Goal: Use online tool/utility: Utilize a website feature to perform a specific function

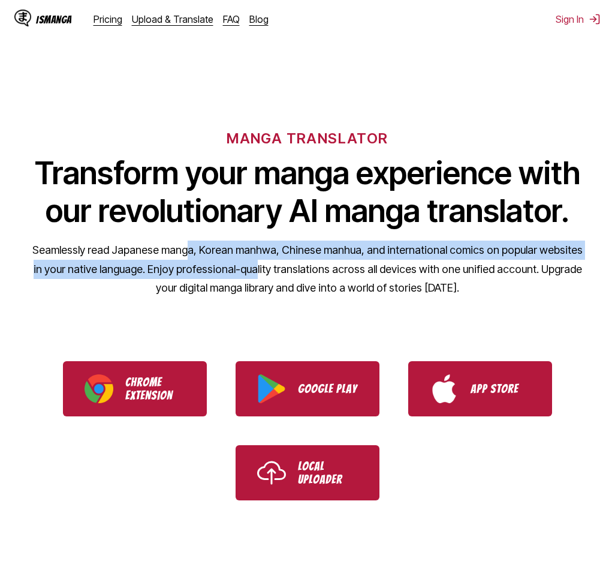
drag, startPoint x: 186, startPoint y: 247, endPoint x: 250, endPoint y: 270, distance: 68.1
click at [250, 270] on p "Seamlessly read Japanese manga, Korean manhwa, Chinese manhua, and internationa…" at bounding box center [308, 268] width 552 height 57
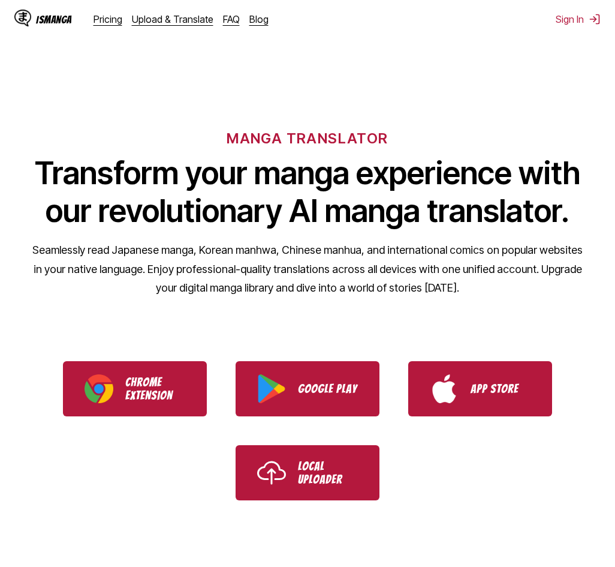
click at [255, 271] on p "Seamlessly read Japanese manga, Korean manhwa, Chinese manhua, and internationa…" at bounding box center [308, 268] width 552 height 57
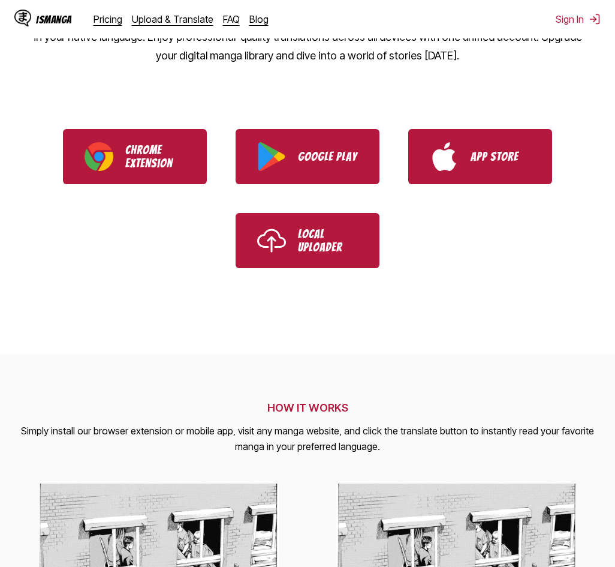
scroll to position [240, 0]
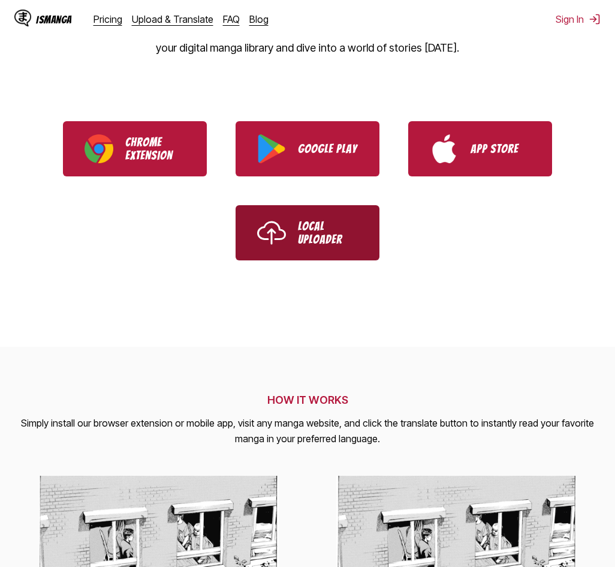
click at [308, 248] on link "Local Uploader" at bounding box center [308, 232] width 144 height 55
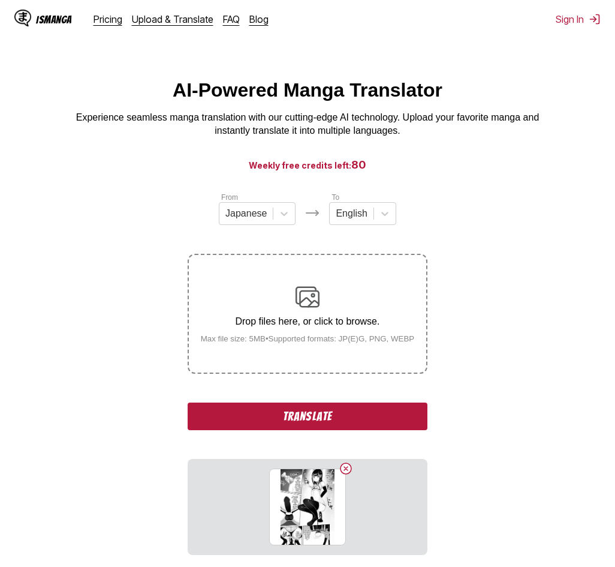
click at [288, 415] on button "Translate" at bounding box center [308, 416] width 240 height 28
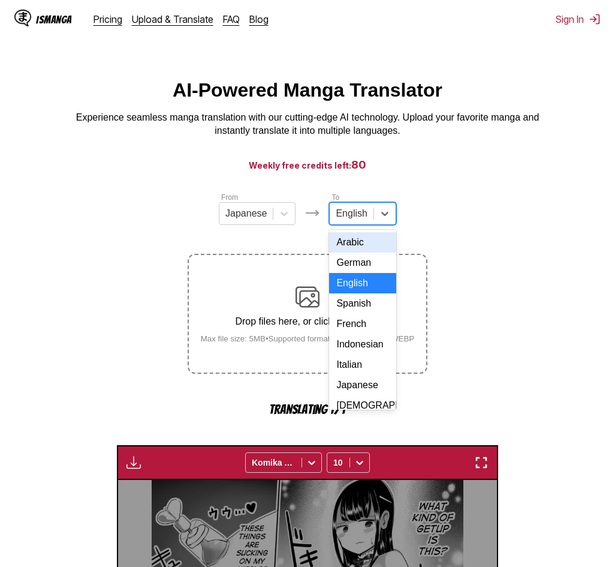
click at [356, 216] on div at bounding box center [351, 213] width 31 height 13
click at [276, 224] on div at bounding box center [284, 214] width 22 height 22
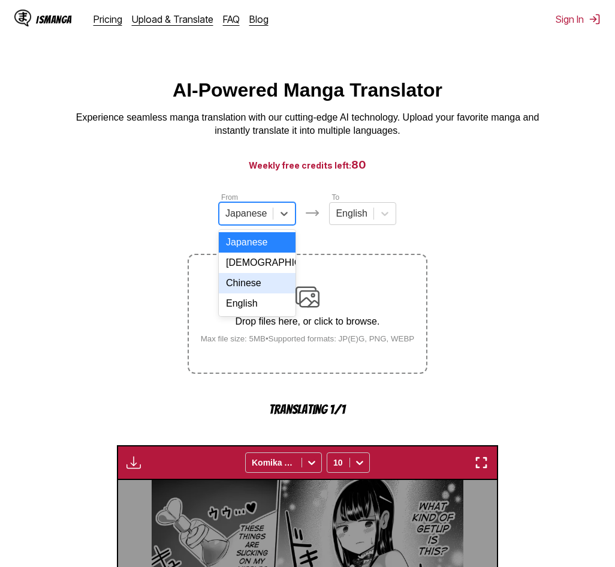
click at [109, 315] on section "From 4 results available. Use Up and Down to choose options, press Enter to sel…" at bounding box center [308, 572] width 596 height 763
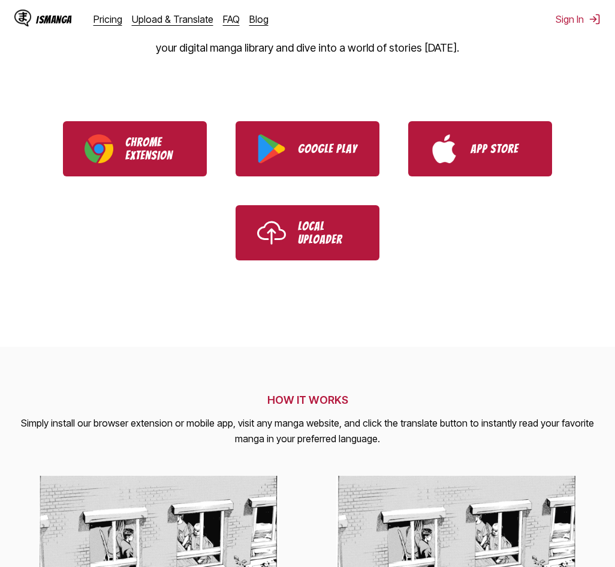
click at [282, 231] on img "Use IsManga Local Uploader" at bounding box center [271, 232] width 29 height 29
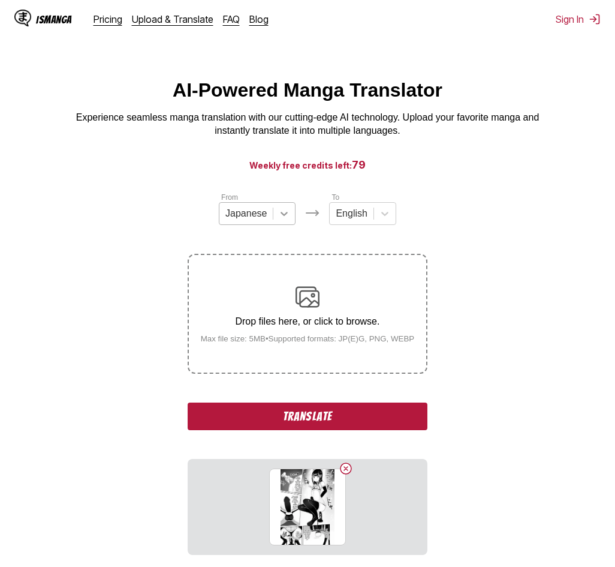
click at [288, 216] on icon at bounding box center [284, 213] width 12 height 12
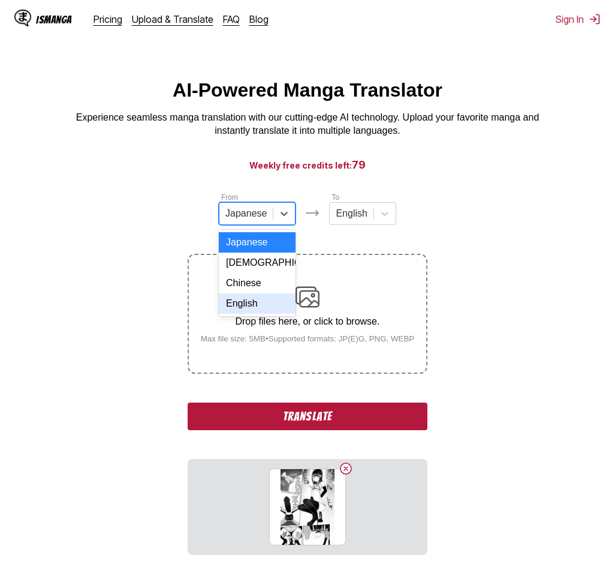
click at [258, 314] on div "English" at bounding box center [257, 303] width 77 height 20
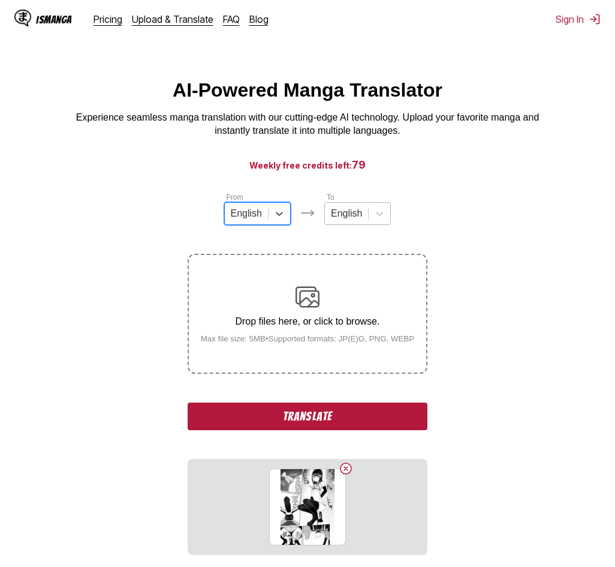
click at [350, 213] on div at bounding box center [346, 213] width 31 height 13
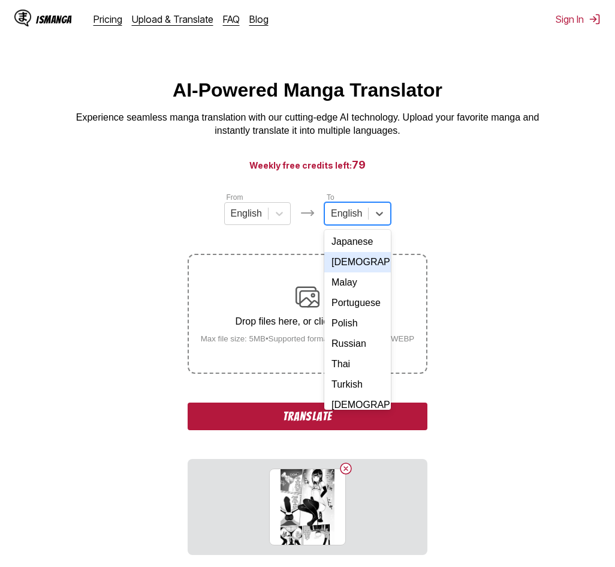
scroll to position [180, 0]
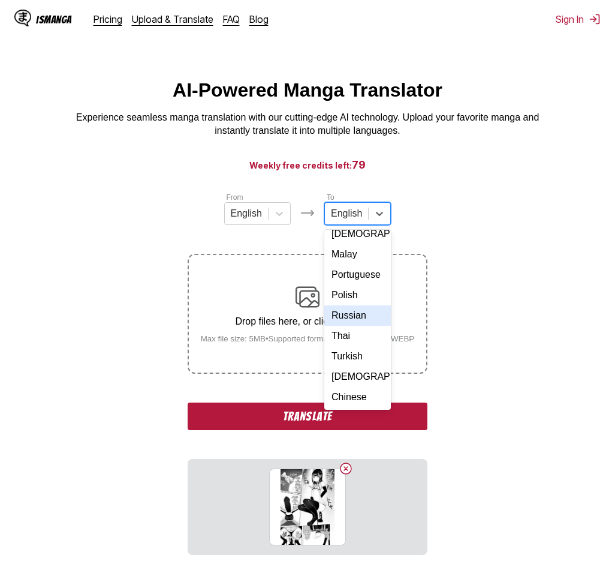
click at [362, 326] on div "Russian" at bounding box center [357, 315] width 67 height 20
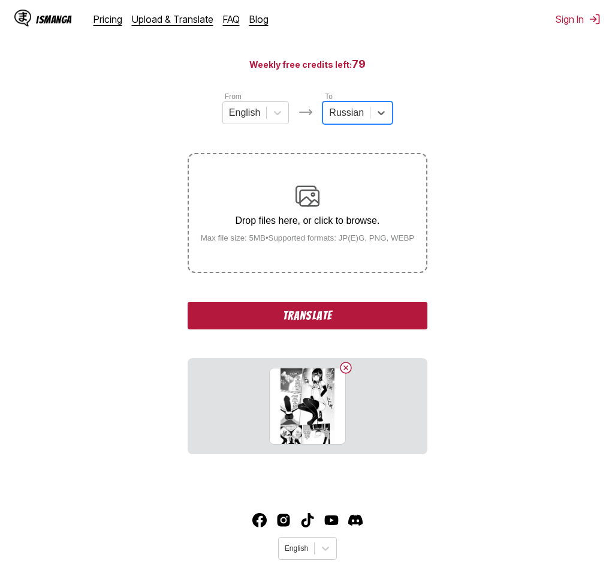
scroll to position [134, 0]
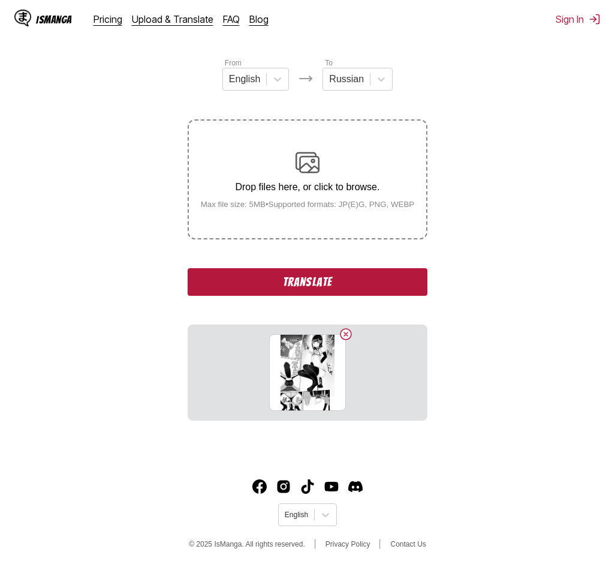
click at [356, 299] on div "From English To Russian Drop files here, or click to browse. Max file size: 5MB…" at bounding box center [308, 238] width 240 height 363
click at [356, 288] on button "Translate" at bounding box center [308, 282] width 240 height 28
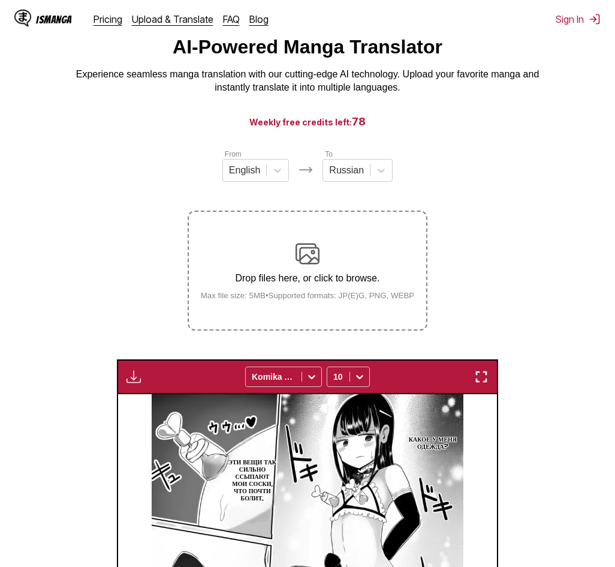
scroll to position [38, 0]
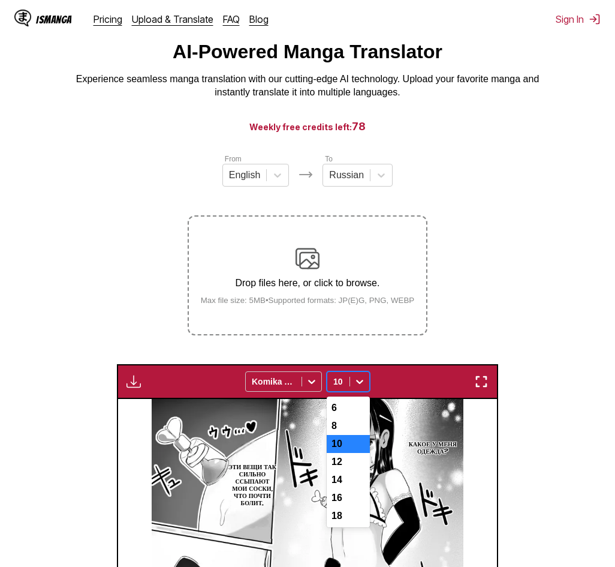
click at [343, 383] on div at bounding box center [338, 381] width 10 height 12
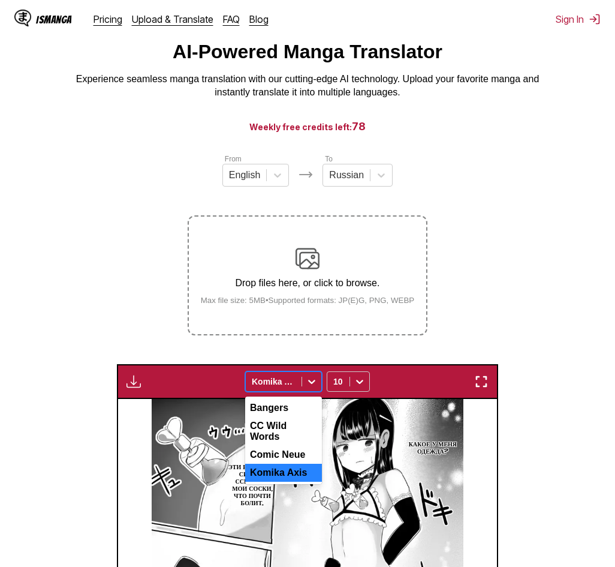
click at [319, 390] on div at bounding box center [311, 381] width 19 height 19
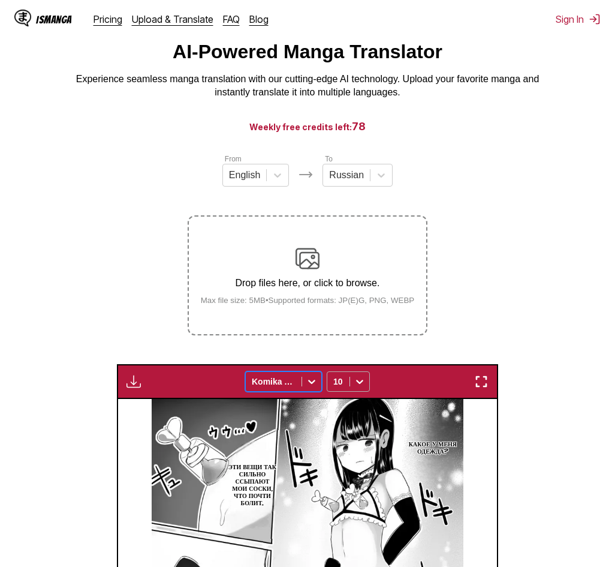
click at [352, 391] on div at bounding box center [359, 381] width 19 height 19
click at [353, 391] on div at bounding box center [359, 381] width 19 height 19
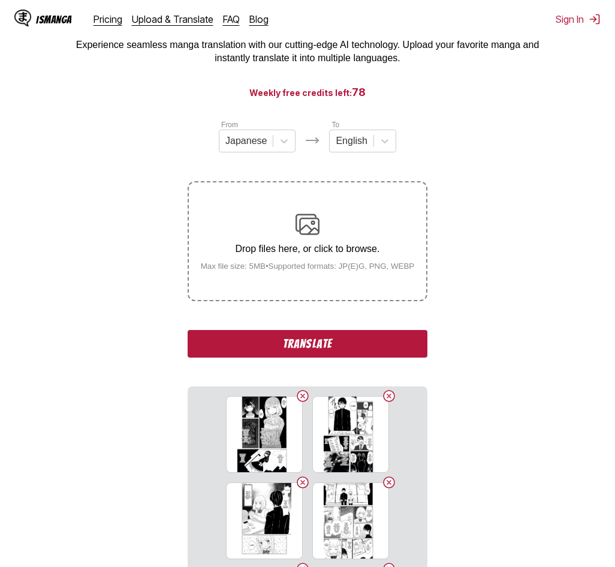
scroll to position [65, 0]
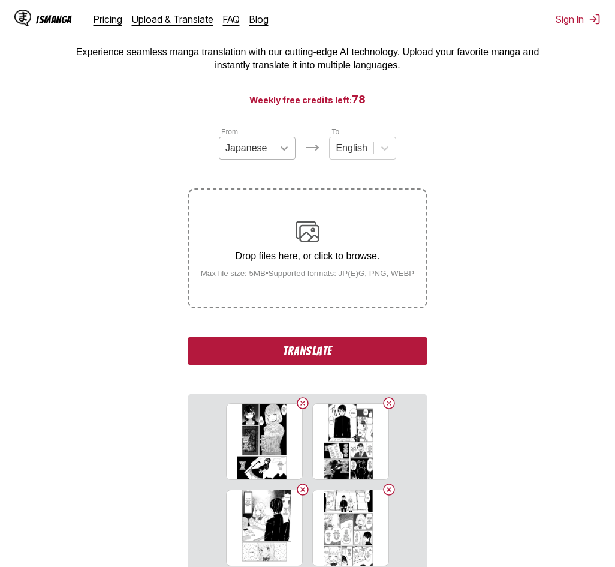
click at [279, 154] on icon at bounding box center [284, 148] width 12 height 12
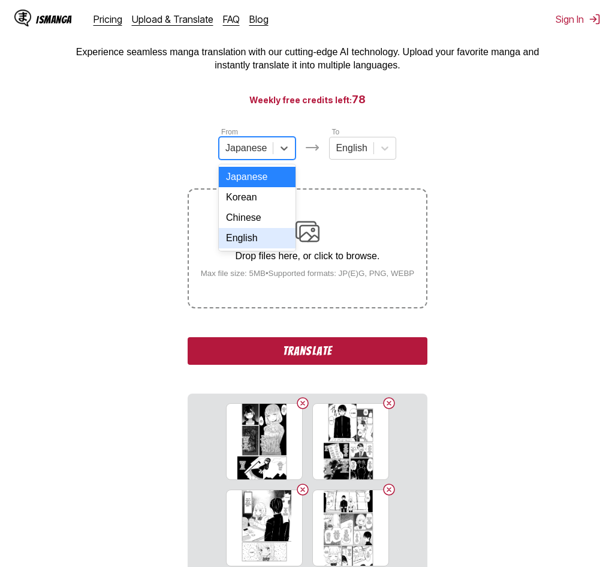
click at [245, 245] on div "English" at bounding box center [257, 238] width 77 height 20
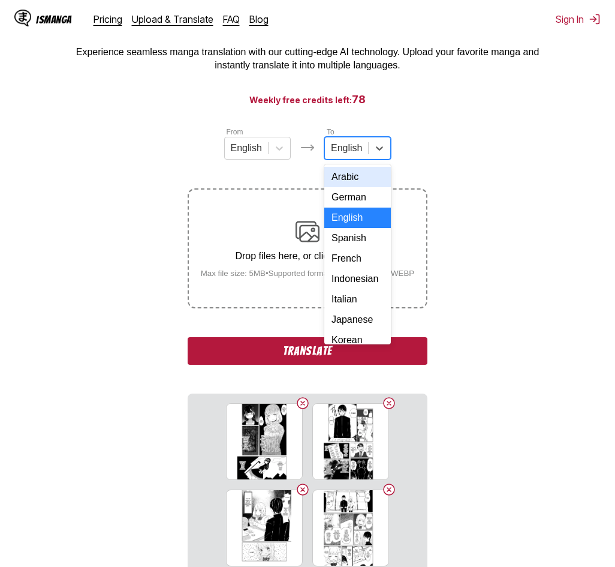
click at [353, 155] on div at bounding box center [346, 148] width 31 height 13
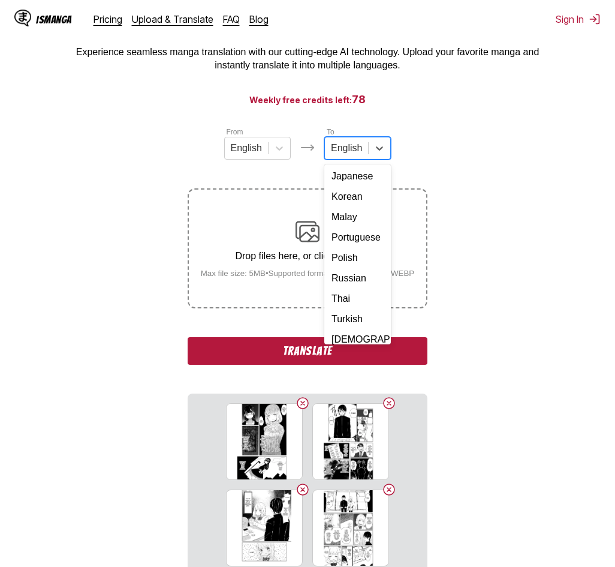
scroll to position [202, 0]
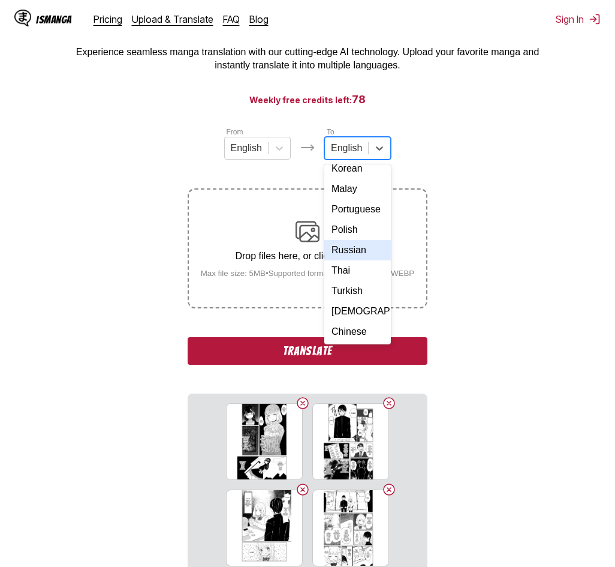
click at [350, 246] on div "Russian" at bounding box center [357, 250] width 67 height 20
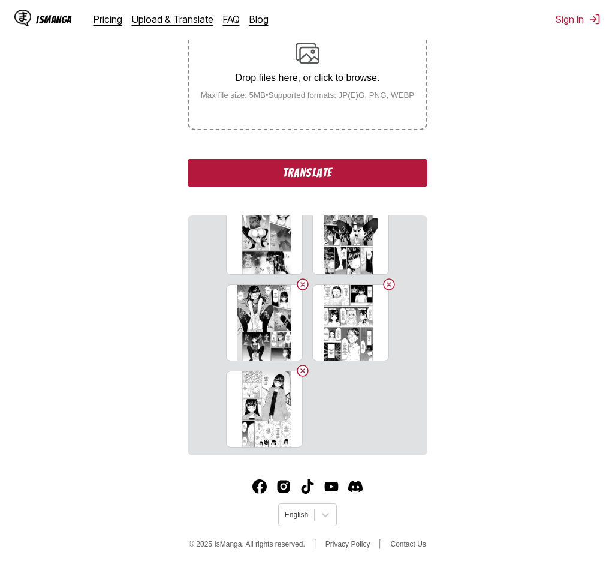
scroll to position [1583, 0]
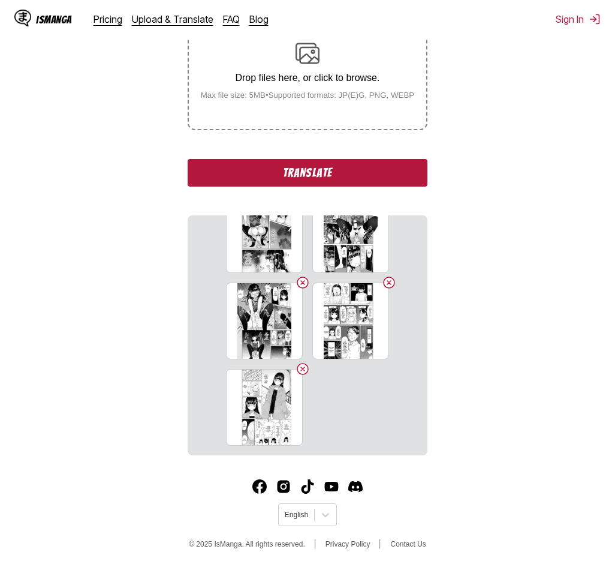
click at [360, 185] on button "Translate" at bounding box center [308, 173] width 240 height 28
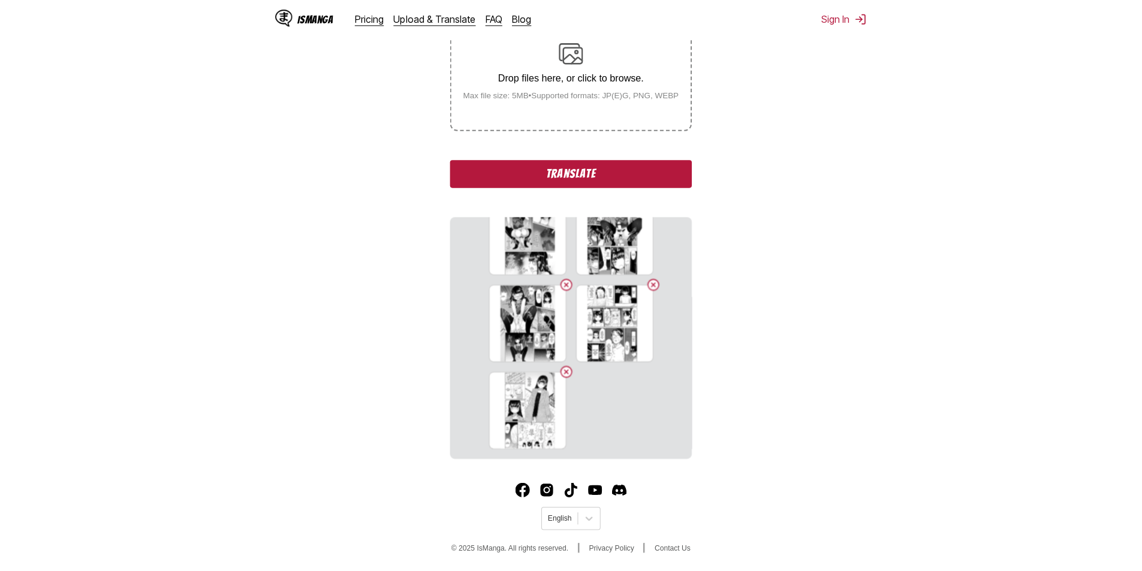
scroll to position [354, 0]
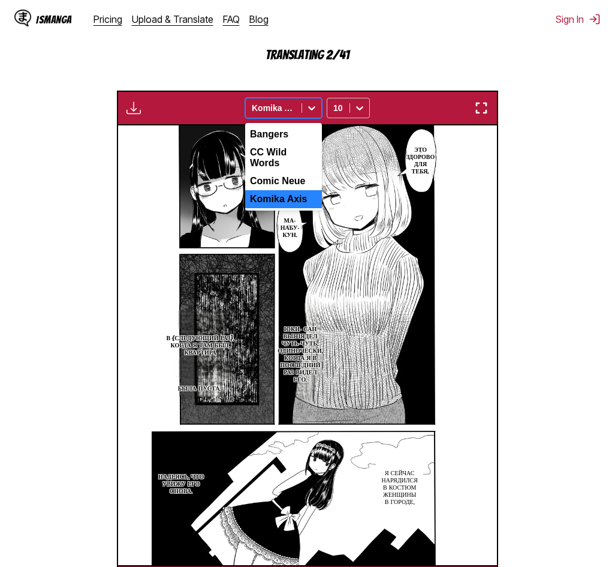
click at [302, 109] on div at bounding box center [311, 107] width 19 height 19
click at [290, 172] on div "Comic Neue" at bounding box center [283, 181] width 77 height 18
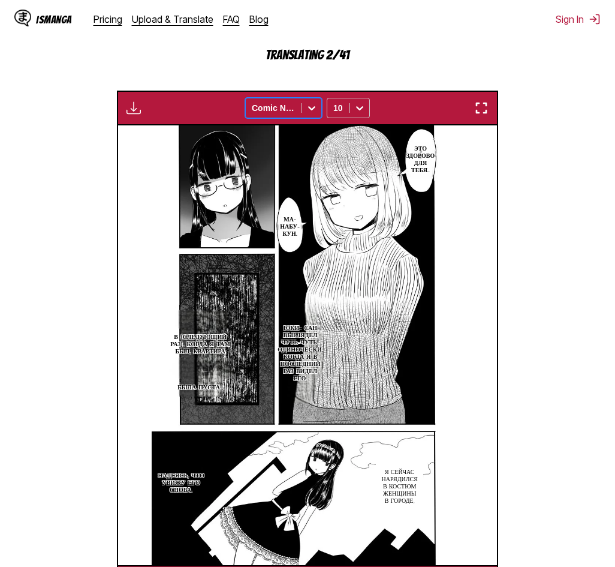
click at [289, 107] on div at bounding box center [274, 108] width 44 height 12
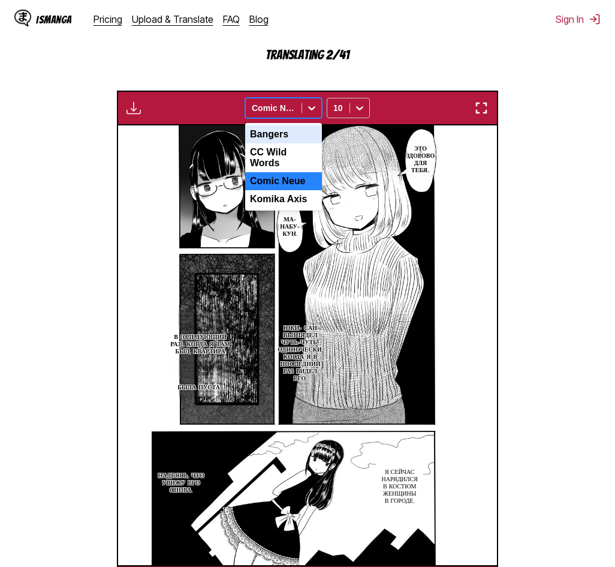
drag, startPoint x: 284, startPoint y: 128, endPoint x: 282, endPoint y: 136, distance: 8.0
click at [282, 136] on div "Bangers" at bounding box center [283, 134] width 77 height 18
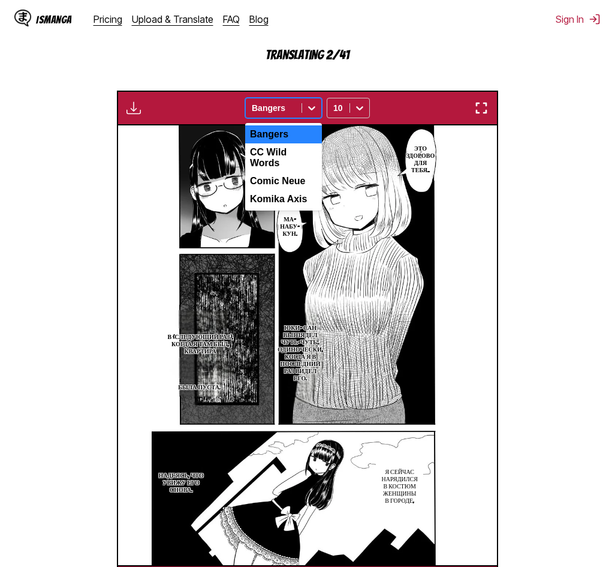
click at [294, 114] on div at bounding box center [274, 108] width 44 height 12
click at [293, 161] on div "CC Wild Words" at bounding box center [283, 157] width 77 height 29
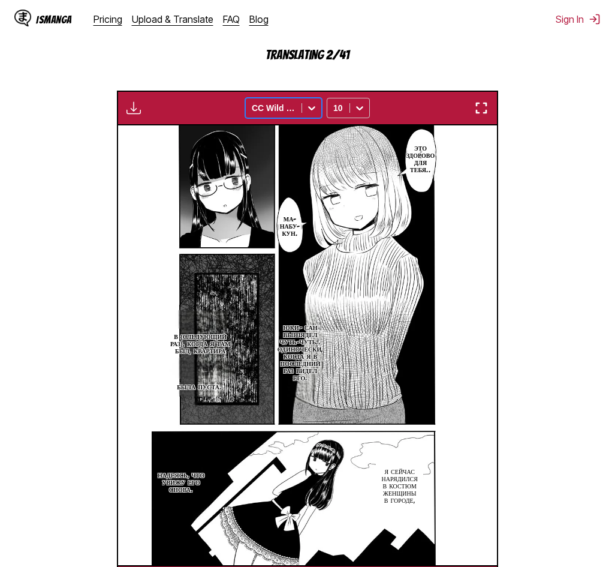
click at [285, 103] on div at bounding box center [274, 108] width 44 height 12
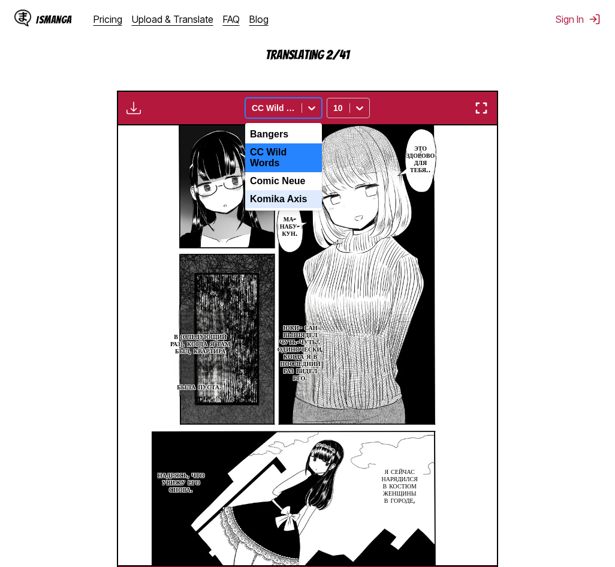
click at [283, 193] on div "Komika Axis" at bounding box center [283, 199] width 77 height 18
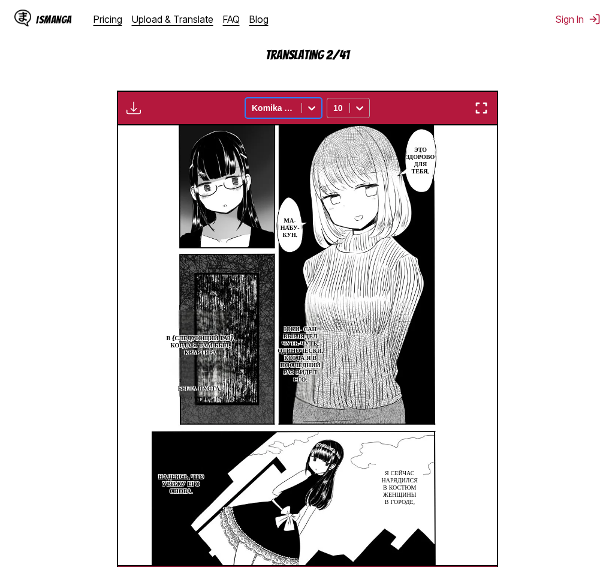
click at [348, 114] on div "10" at bounding box center [338, 108] width 22 height 17
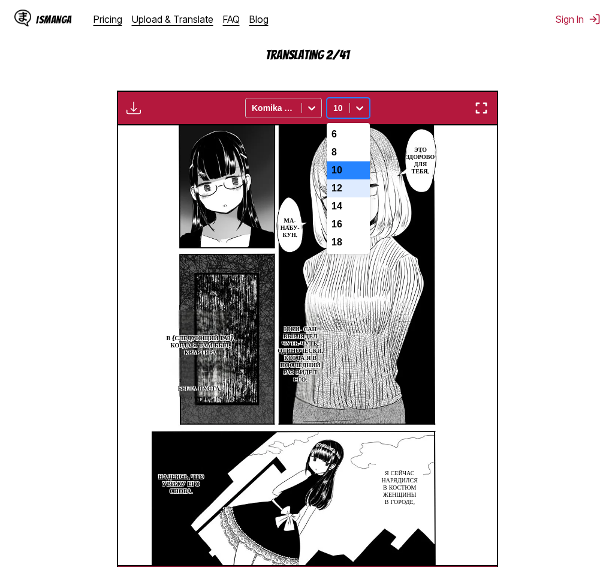
click at [345, 197] on div "12" at bounding box center [348, 188] width 43 height 18
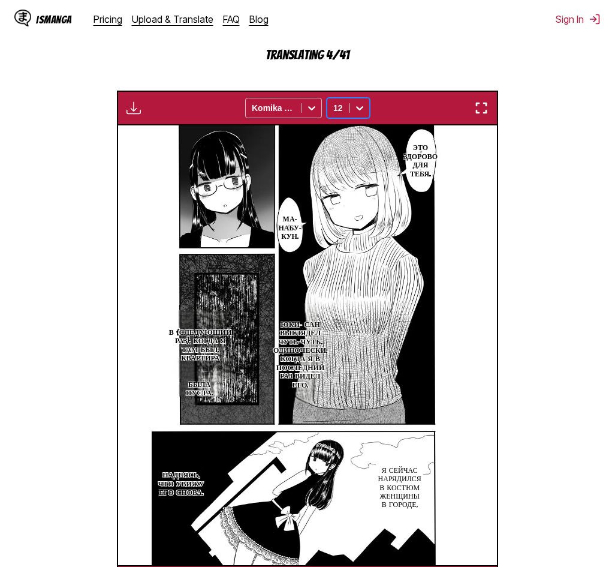
click at [141, 114] on button "button" at bounding box center [134, 108] width 22 height 16
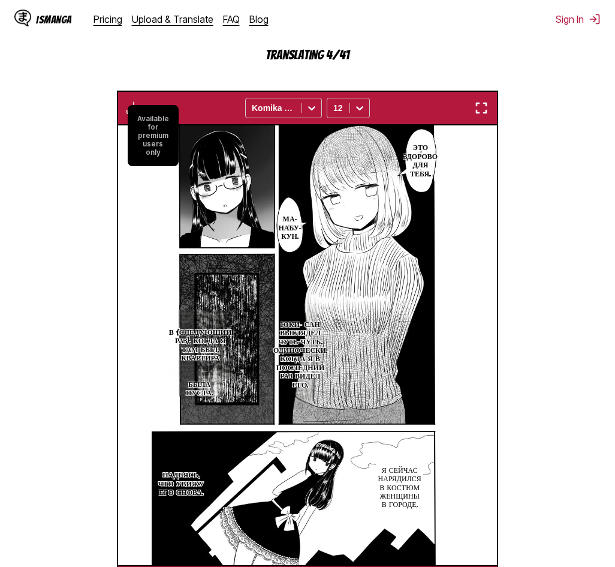
click at [180, 74] on section "From English To Russian Drop files here, or click to browse. Max file size: 5MB…" at bounding box center [308, 218] width 596 height 763
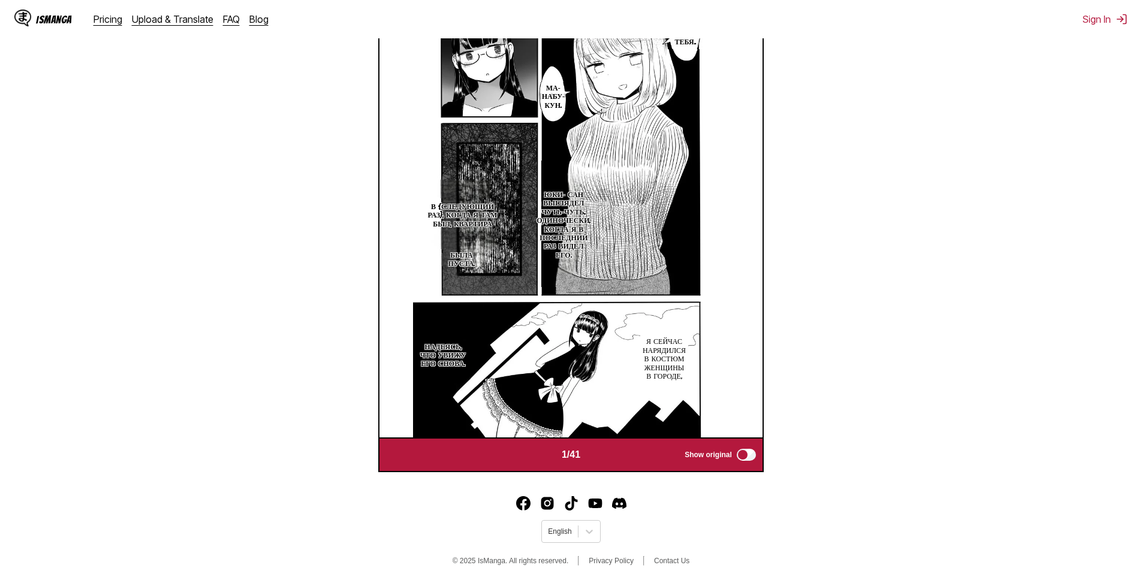
scroll to position [501, 0]
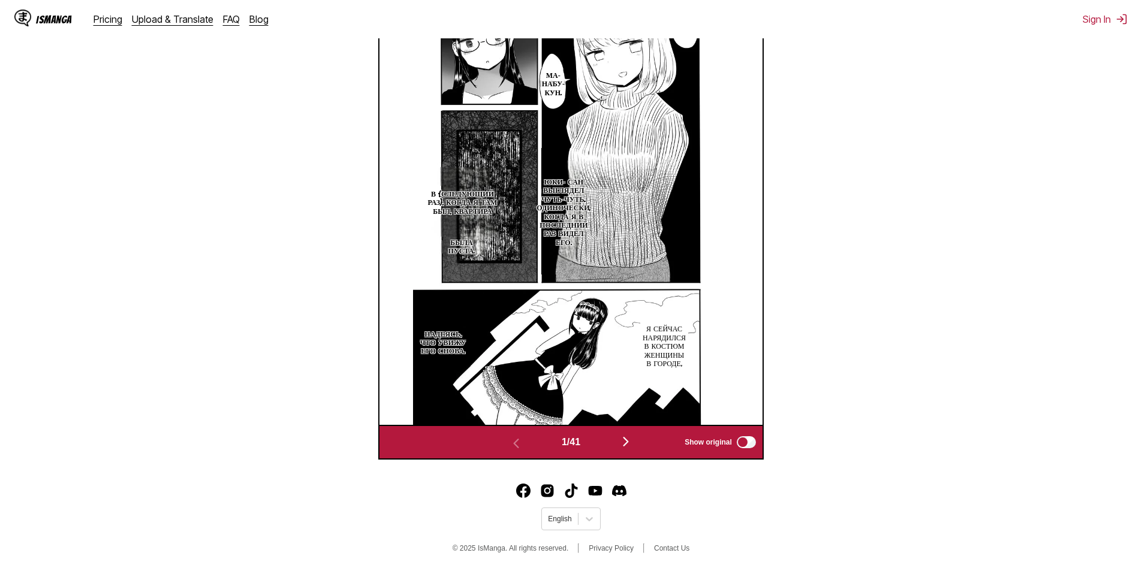
click at [615, 438] on img "button" at bounding box center [626, 442] width 14 height 14
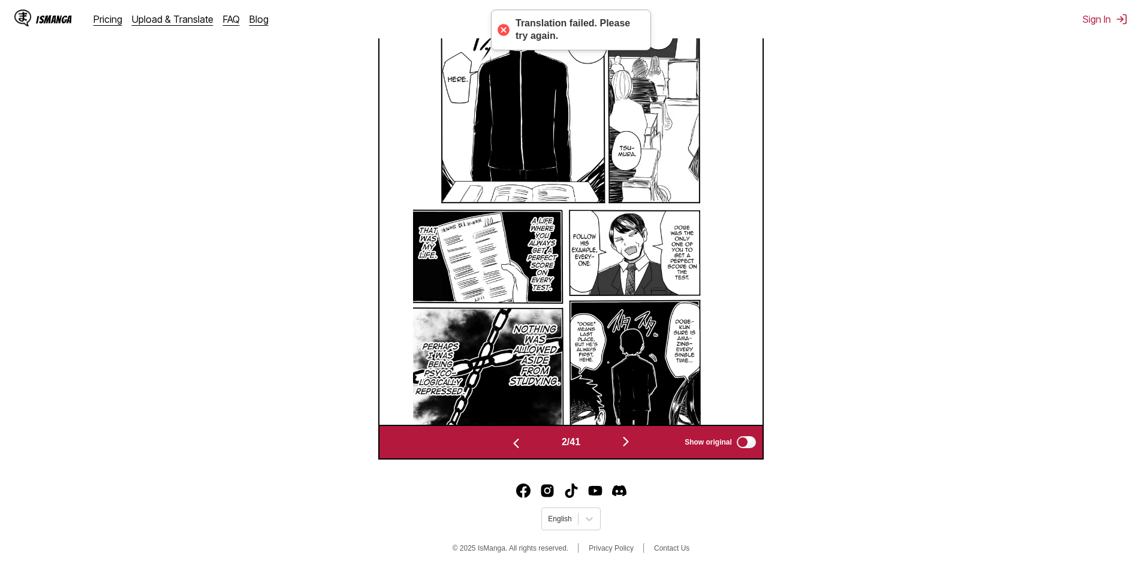
click at [615, 445] on img "button" at bounding box center [626, 442] width 14 height 14
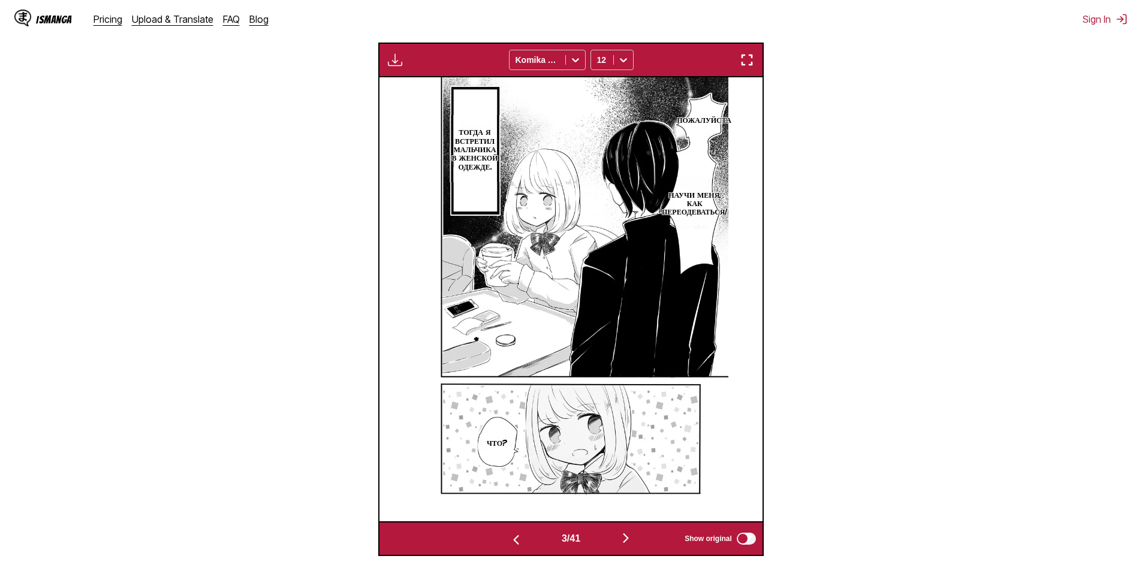
scroll to position [482, 0]
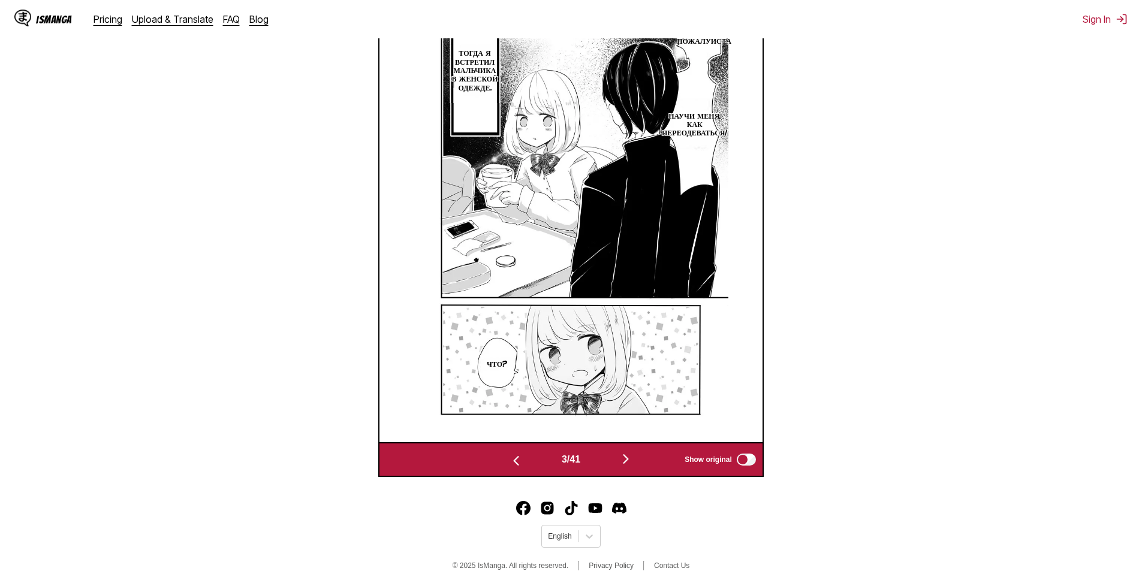
click at [615, 462] on img "button" at bounding box center [626, 459] width 14 height 14
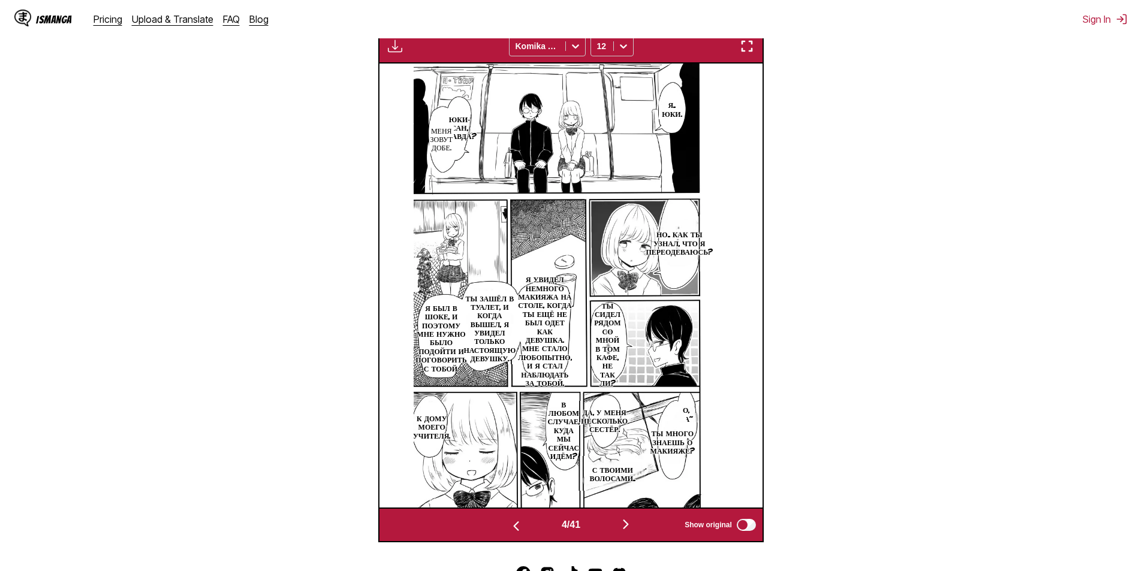
scroll to position [422, 0]
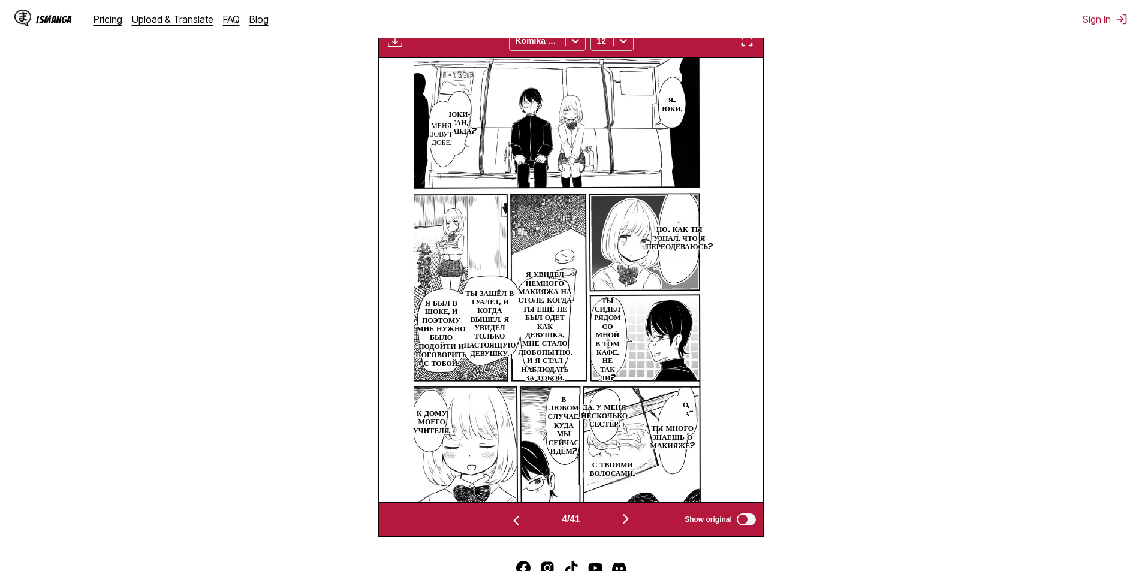
click at [615, 523] on img "button" at bounding box center [626, 519] width 14 height 14
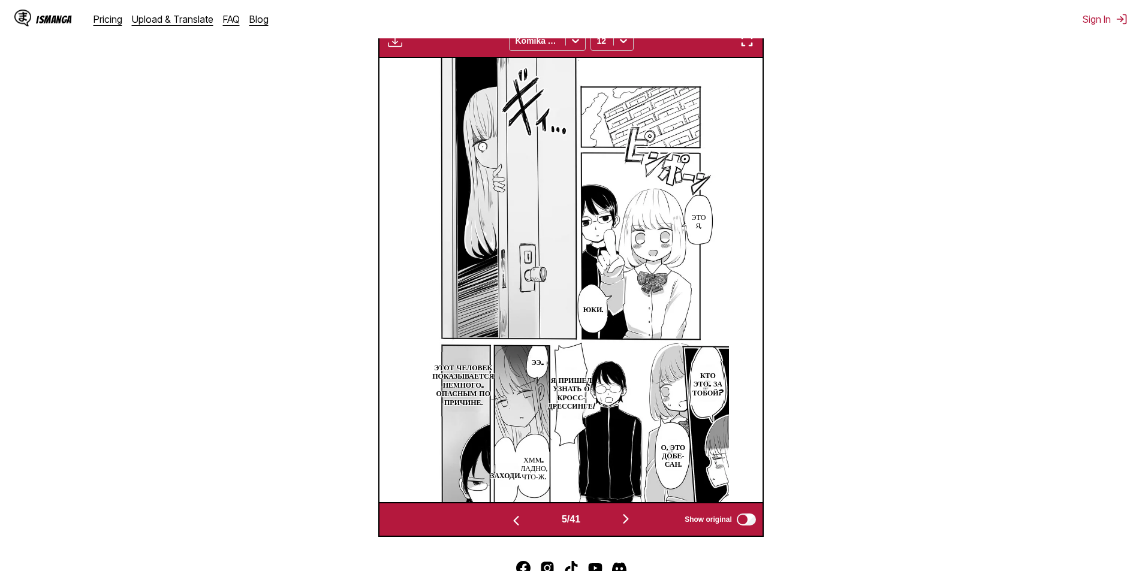
click at [615, 523] on img "button" at bounding box center [626, 519] width 14 height 14
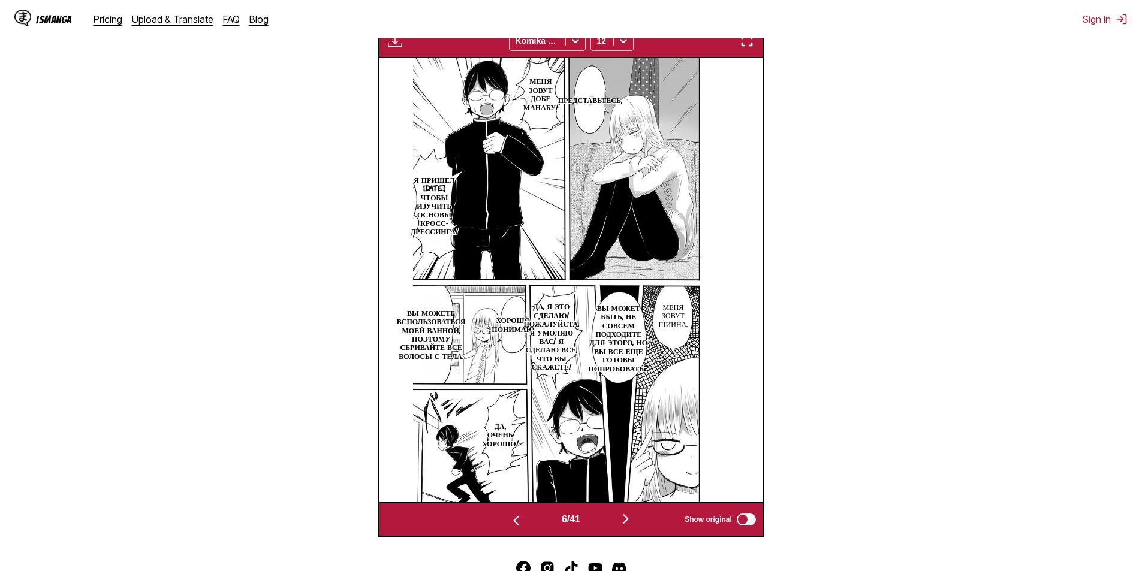
click at [615, 523] on img "button" at bounding box center [626, 519] width 14 height 14
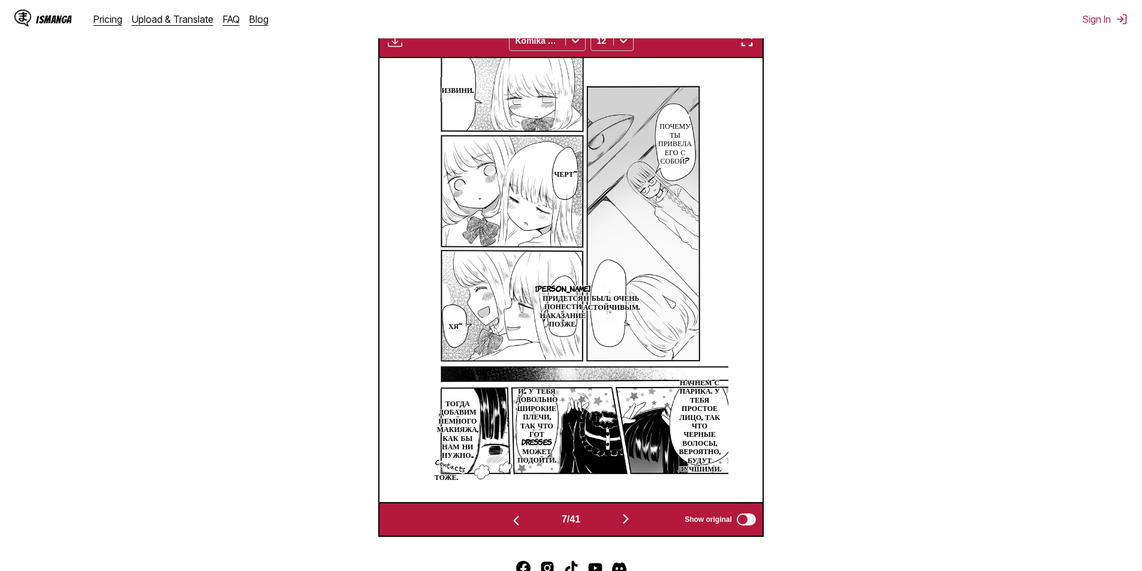
click at [615, 522] on img "button" at bounding box center [626, 519] width 14 height 14
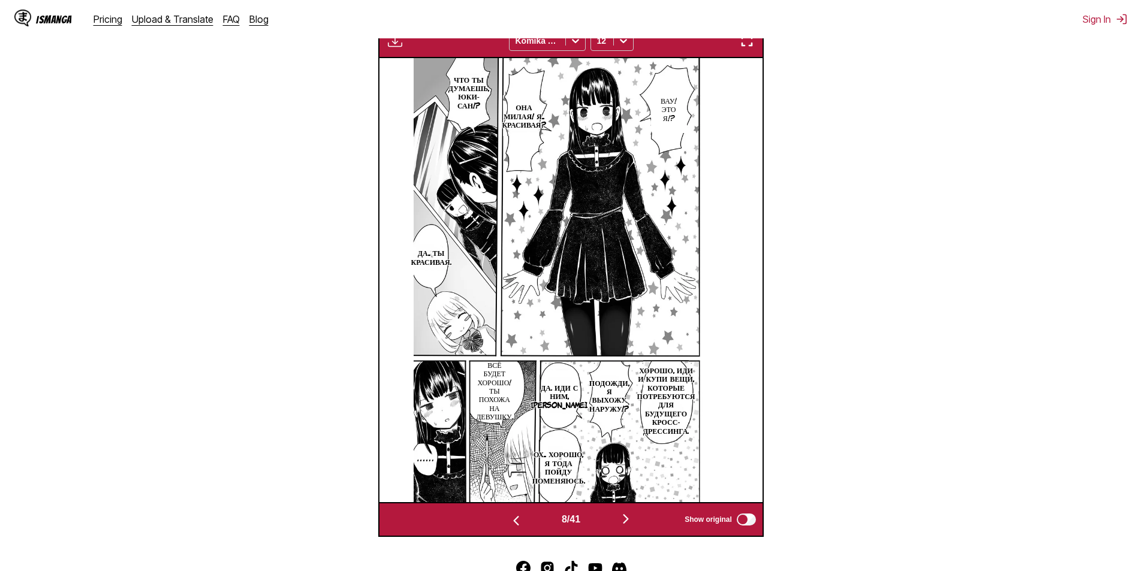
click at [615, 522] on img "button" at bounding box center [626, 519] width 14 height 14
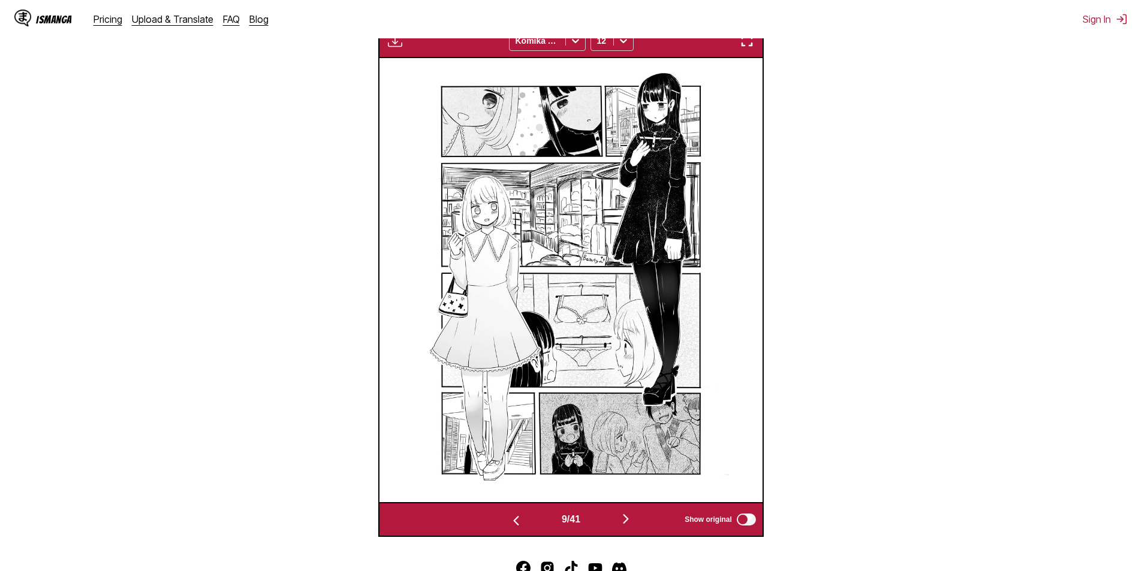
click at [615, 522] on img "button" at bounding box center [626, 519] width 14 height 14
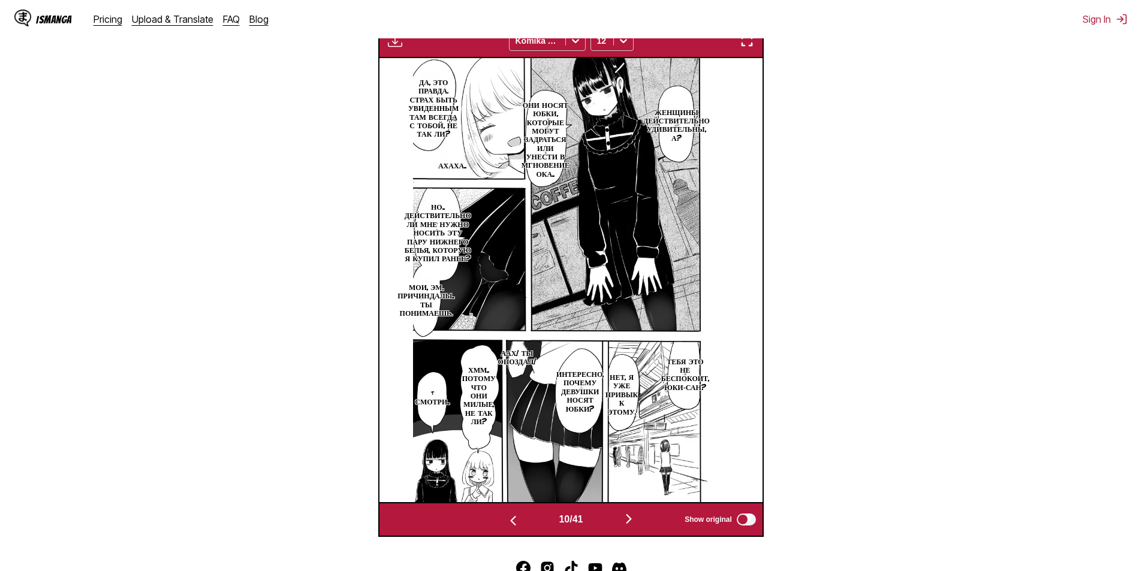
click at [615, 522] on img "button" at bounding box center [629, 519] width 14 height 14
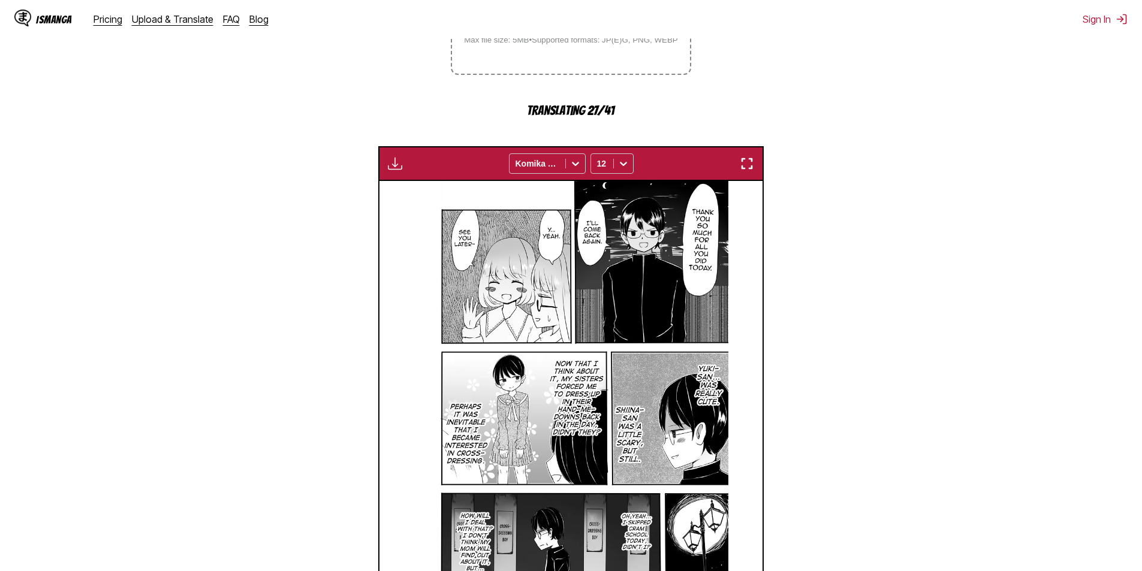
scroll to position [482, 0]
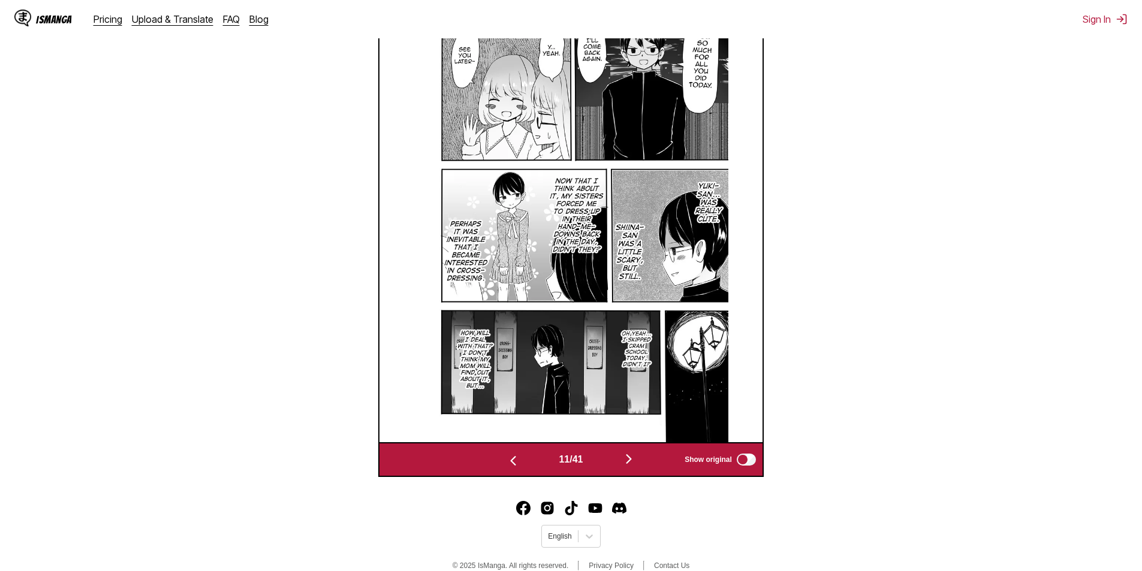
click at [615, 462] on button "button" at bounding box center [629, 460] width 72 height 17
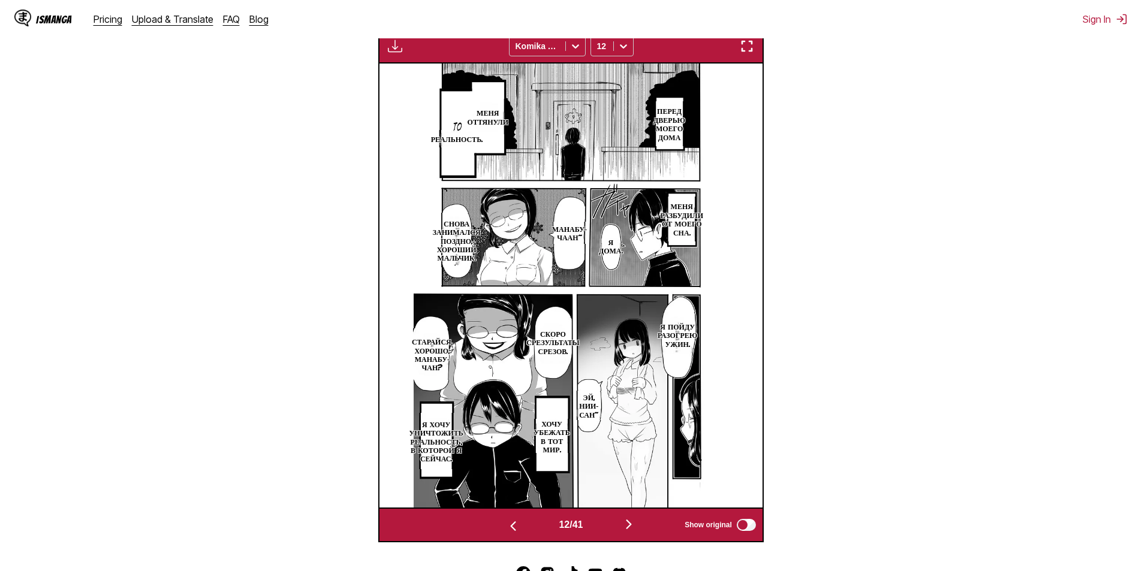
scroll to position [422, 0]
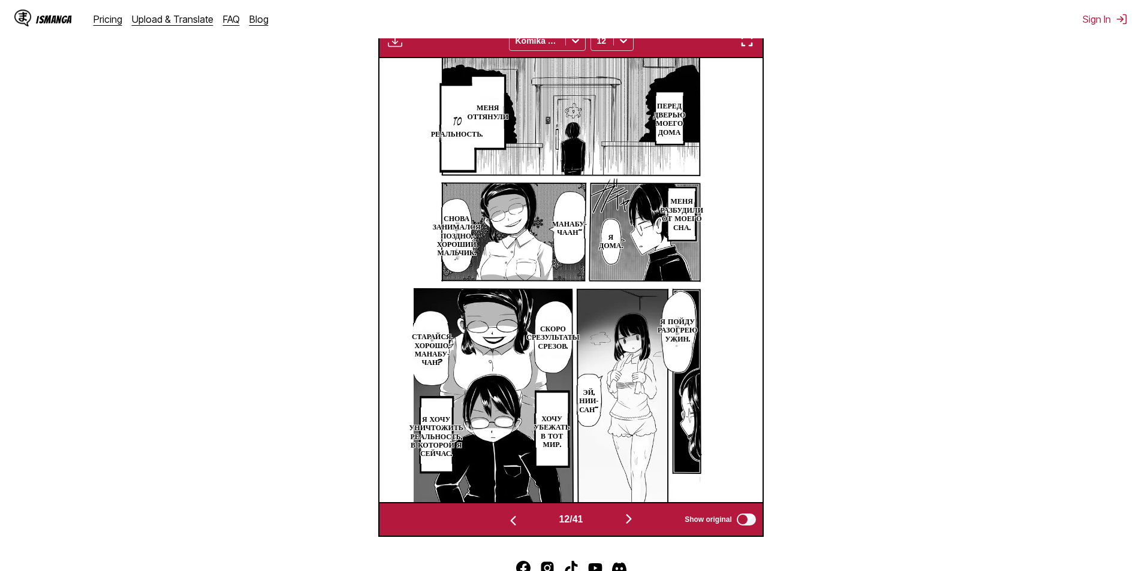
click at [615, 517] on button "button" at bounding box center [629, 519] width 72 height 17
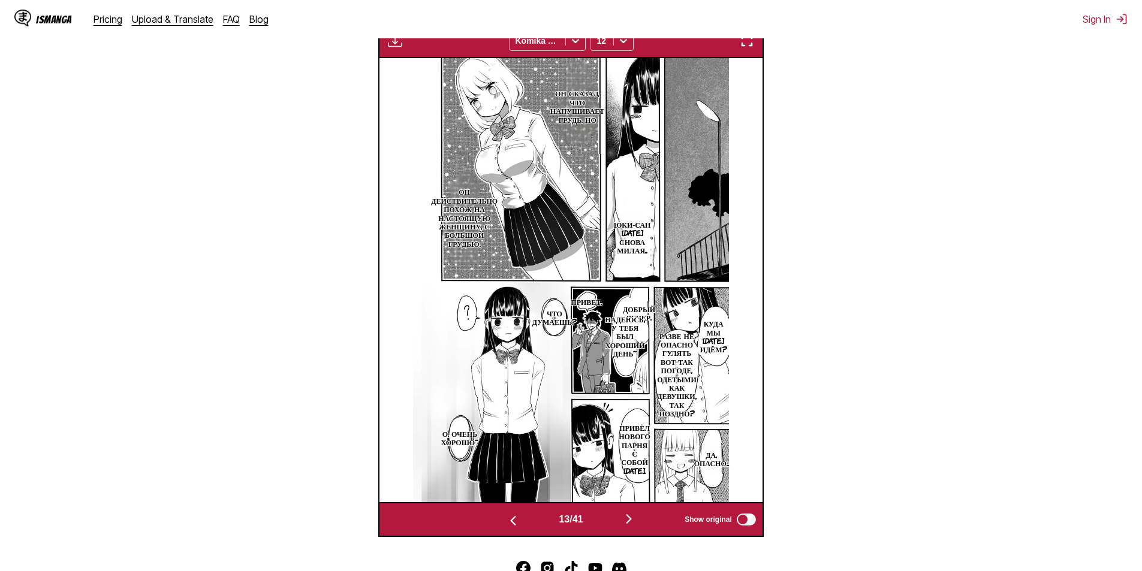
click at [615, 517] on button "button" at bounding box center [629, 519] width 72 height 17
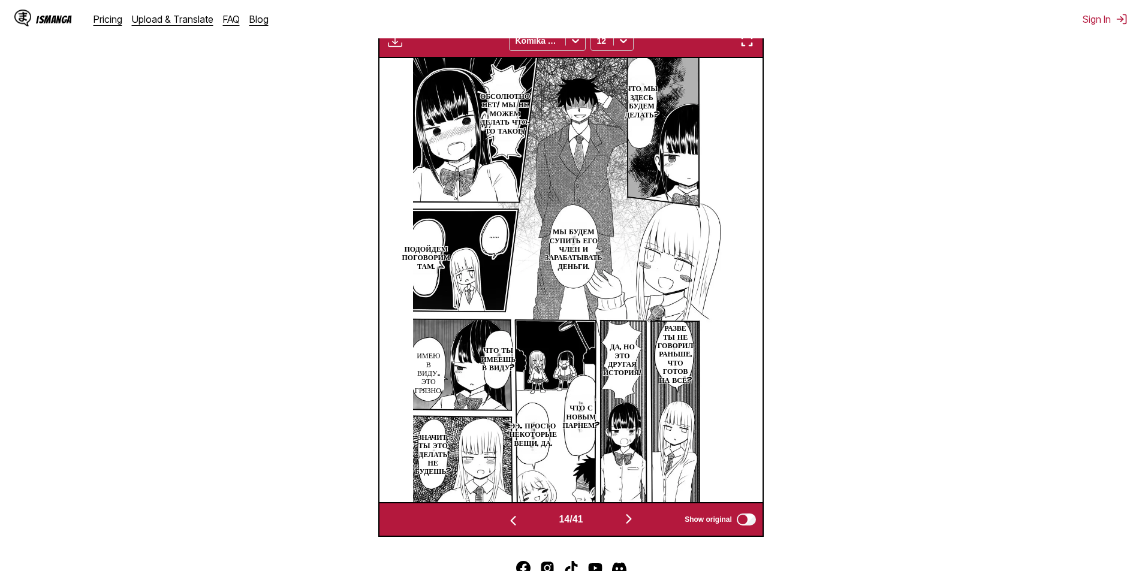
click at [615, 517] on button "button" at bounding box center [629, 519] width 72 height 17
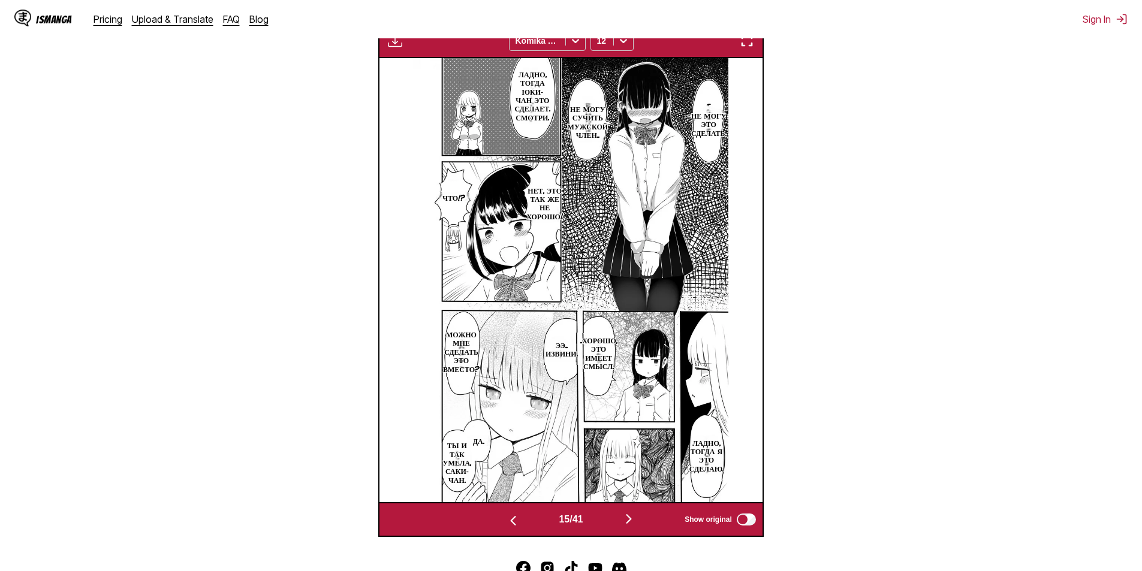
click at [615, 517] on button "button" at bounding box center [629, 519] width 72 height 17
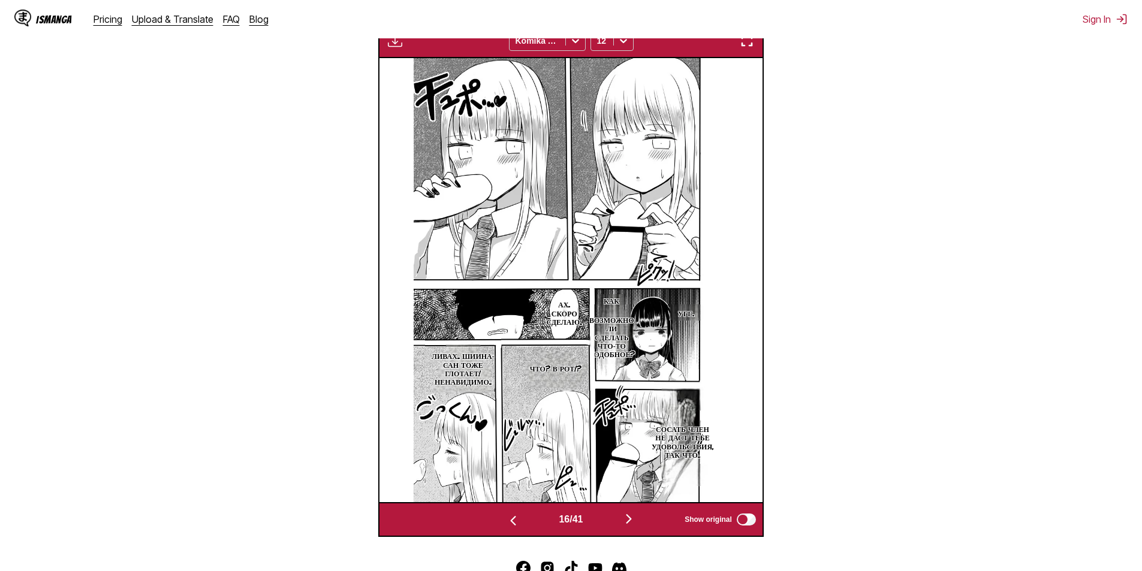
click at [615, 517] on button "button" at bounding box center [629, 519] width 72 height 17
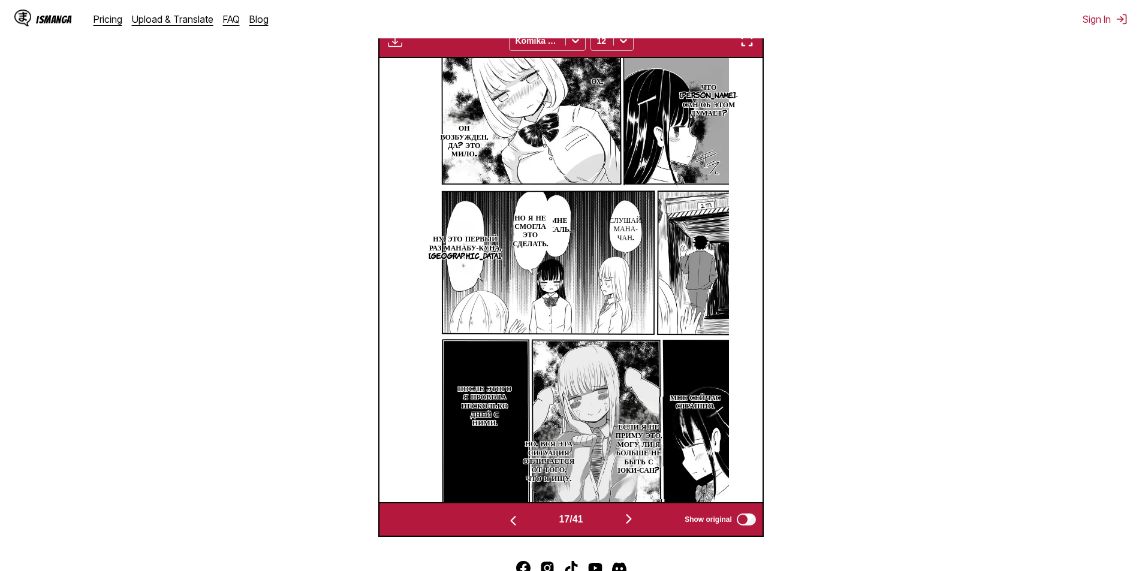
click at [615, 517] on button "button" at bounding box center [629, 519] width 72 height 17
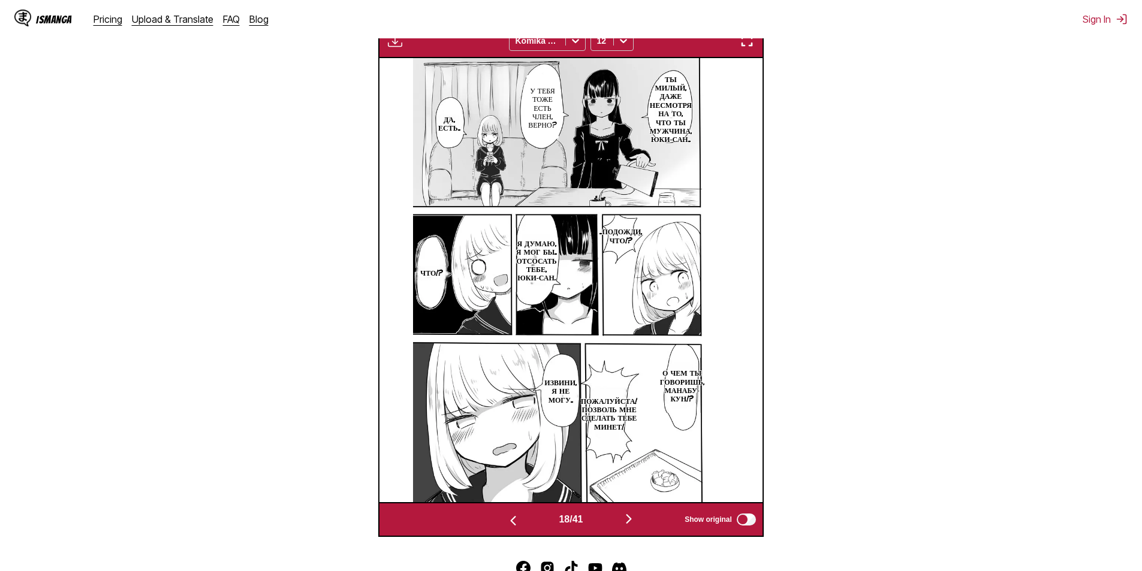
click at [615, 517] on button "button" at bounding box center [629, 519] width 72 height 17
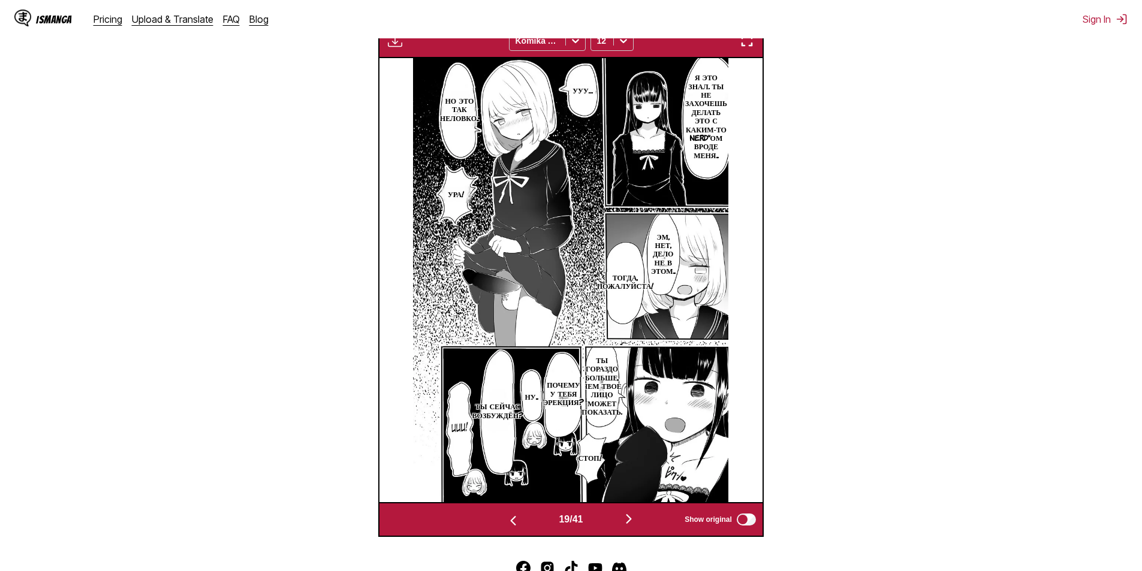
click at [615, 514] on button "button" at bounding box center [629, 519] width 72 height 17
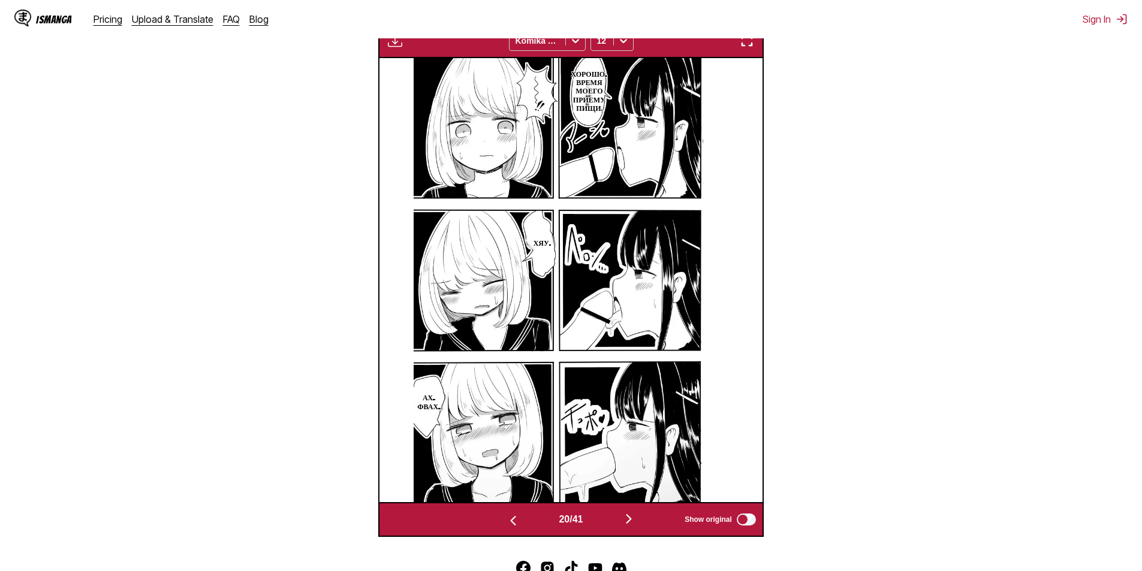
click at [615, 514] on button "button" at bounding box center [629, 519] width 72 height 17
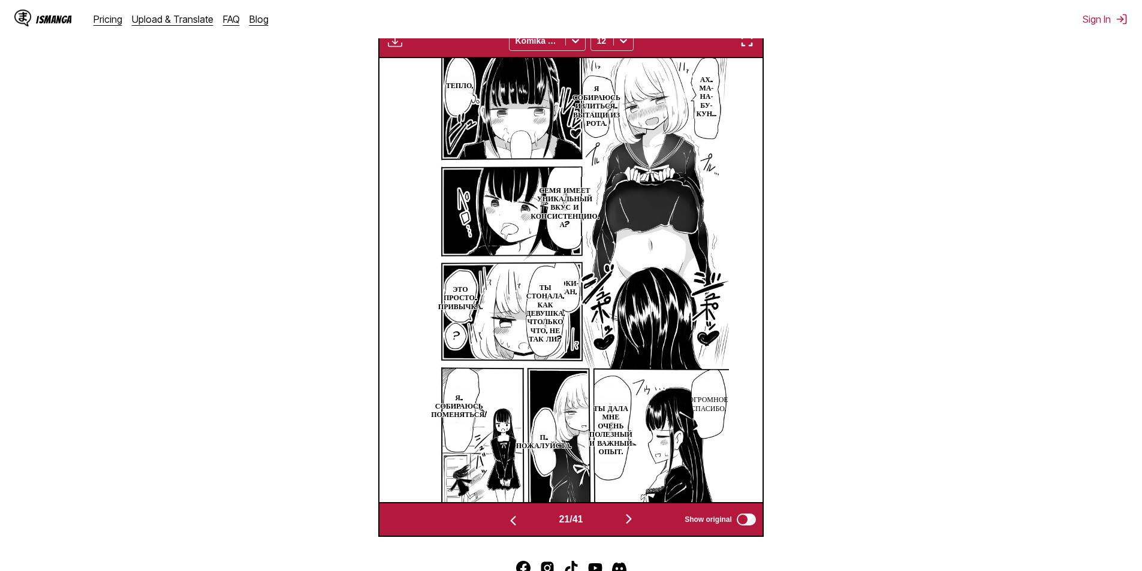
click at [615, 514] on button "button" at bounding box center [629, 519] width 72 height 17
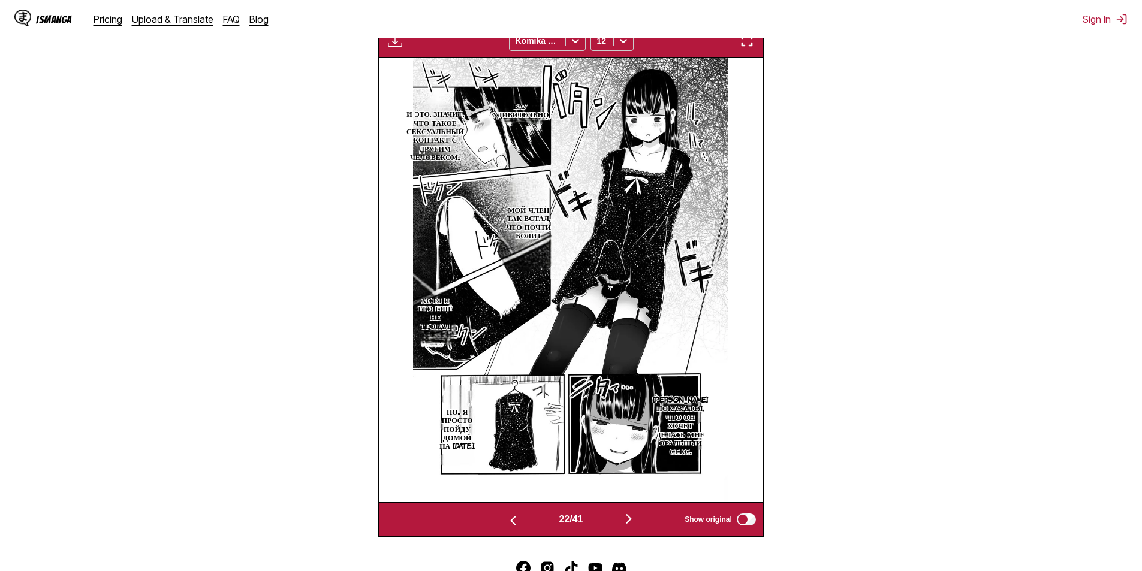
click at [615, 514] on button "button" at bounding box center [629, 519] width 72 height 17
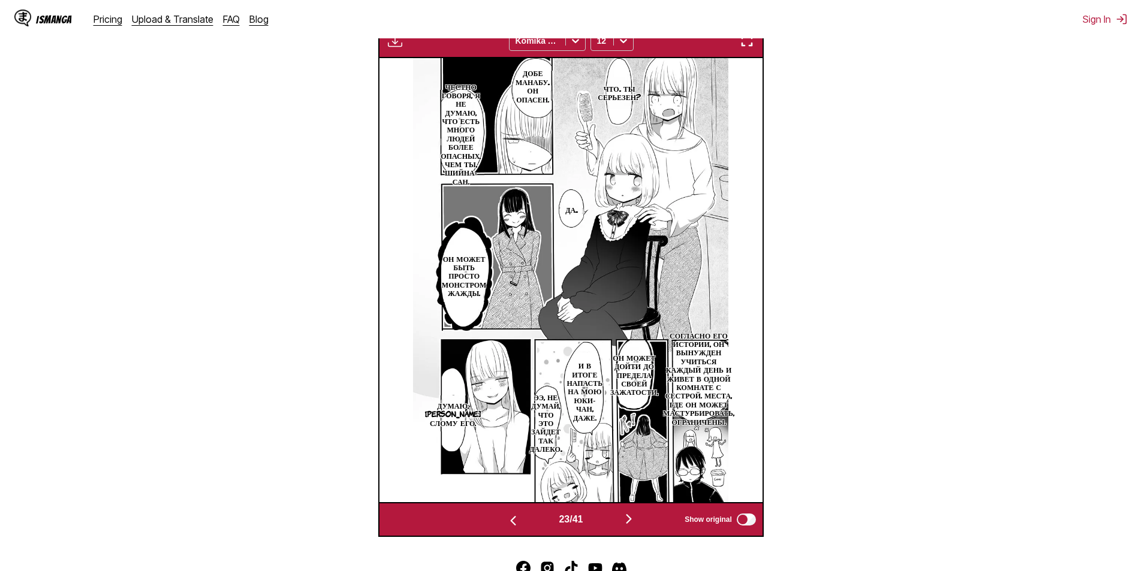
click at [615, 514] on button "button" at bounding box center [629, 519] width 72 height 17
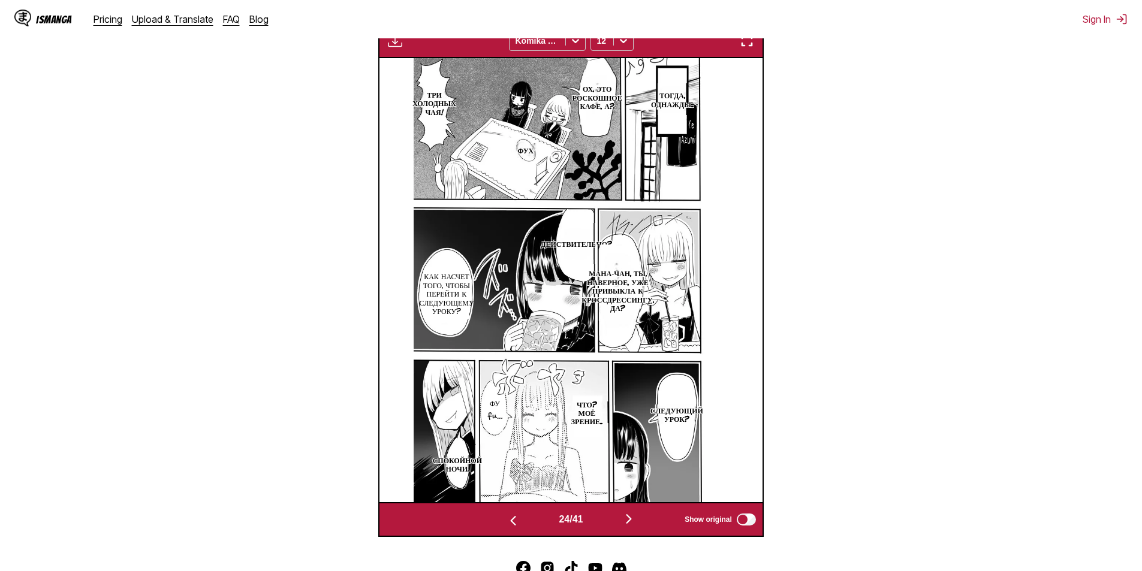
click at [501, 528] on button "button" at bounding box center [513, 519] width 72 height 17
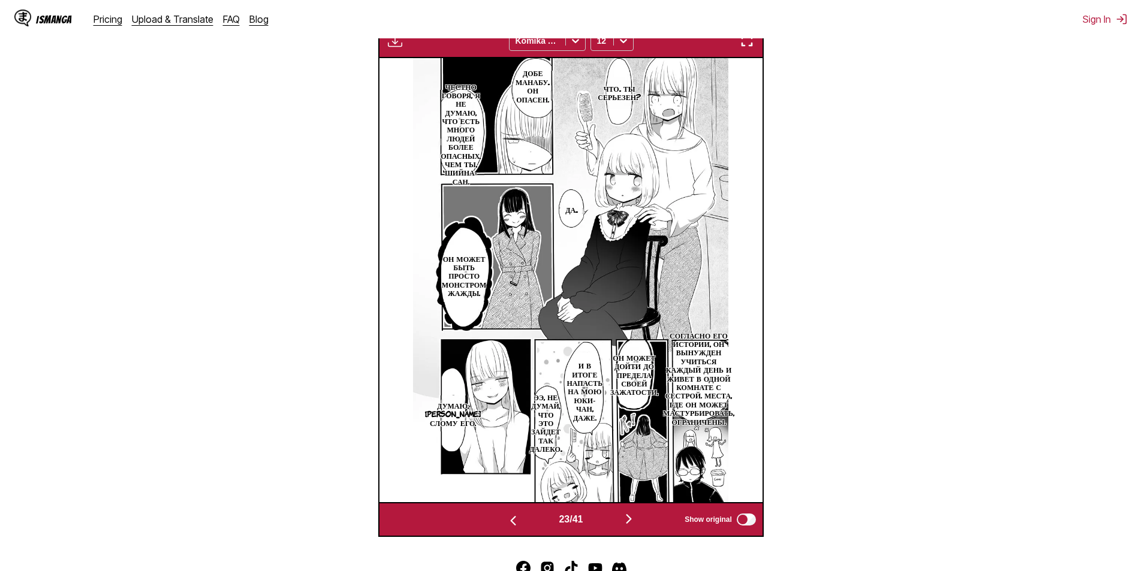
click at [615, 523] on img "button" at bounding box center [629, 519] width 14 height 14
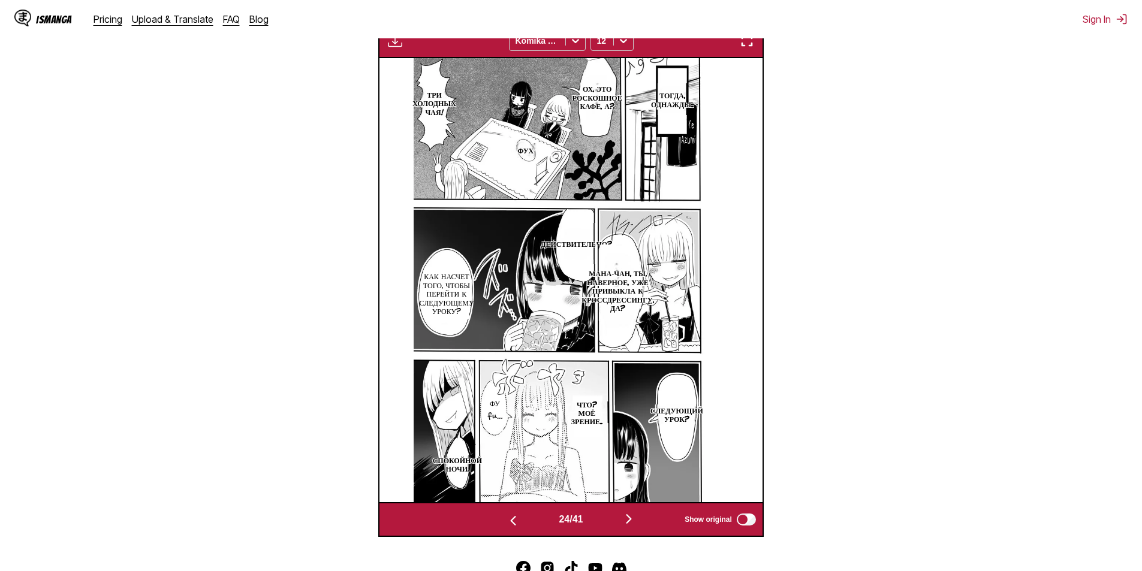
click at [615, 522] on img "button" at bounding box center [629, 519] width 14 height 14
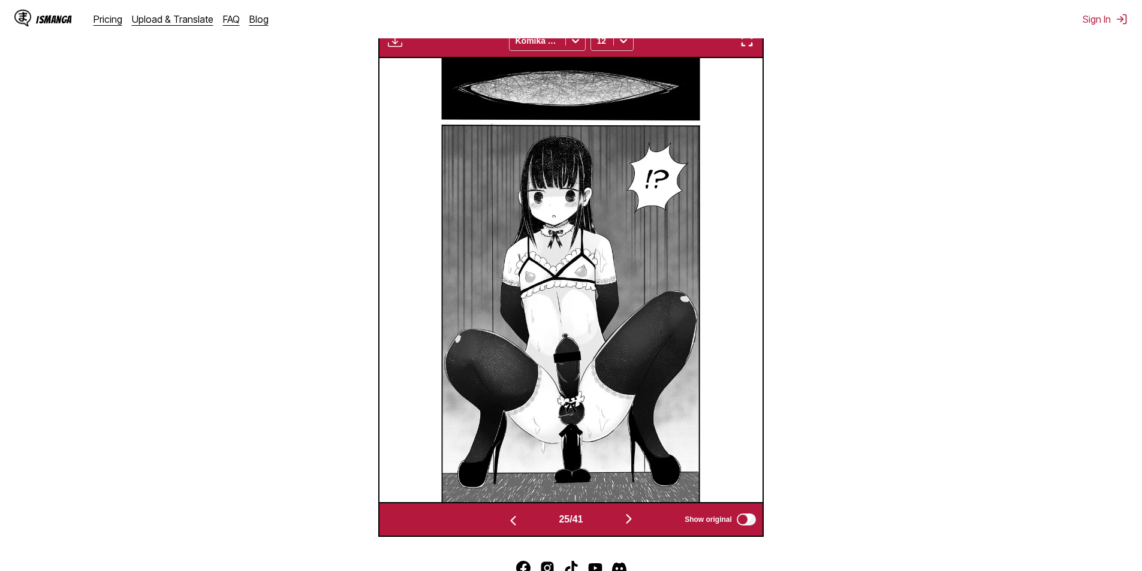
click at [615, 522] on img "button" at bounding box center [629, 519] width 14 height 14
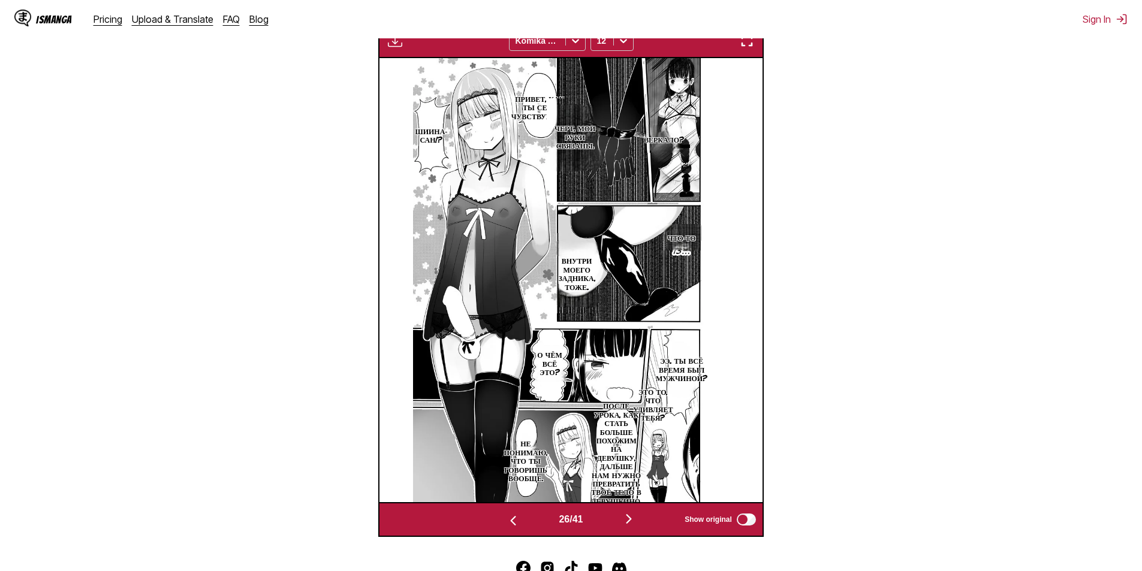
click at [615, 522] on img "button" at bounding box center [629, 519] width 14 height 14
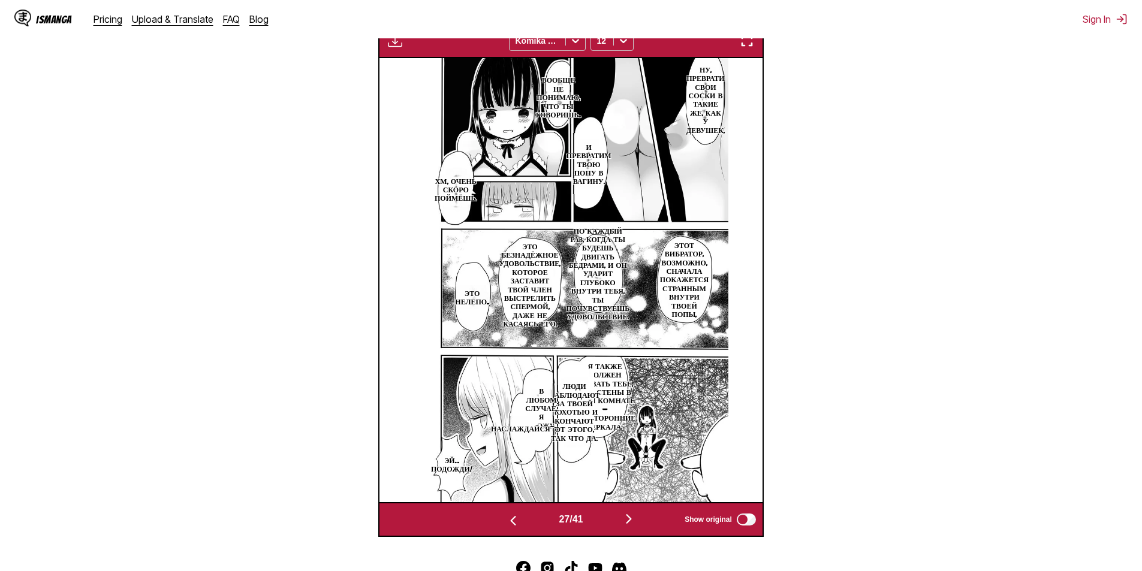
click at [615, 522] on img "button" at bounding box center [629, 519] width 14 height 14
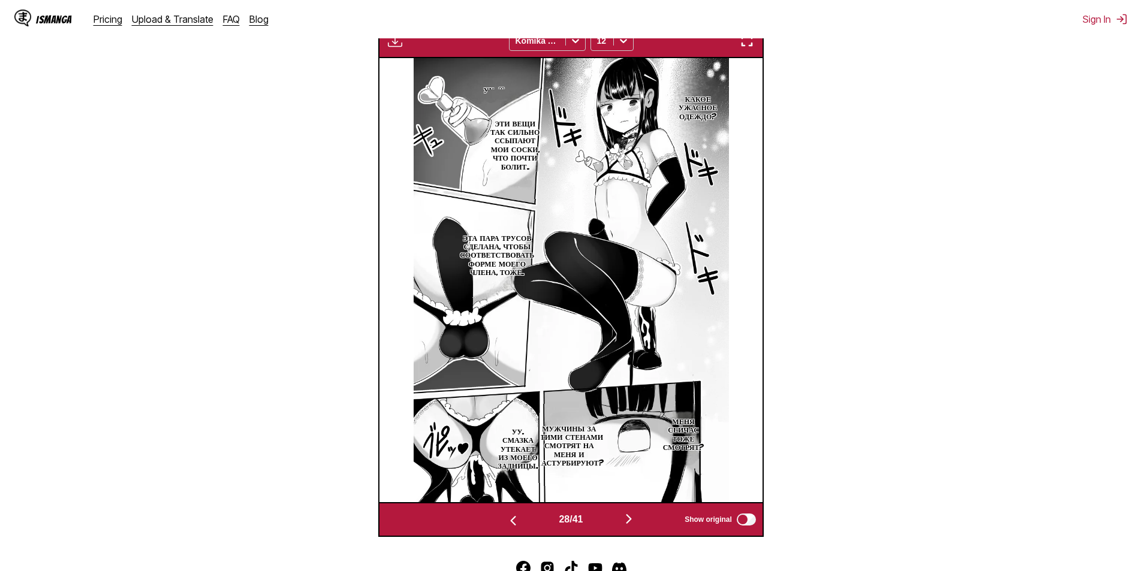
click at [615, 522] on img "button" at bounding box center [629, 519] width 14 height 14
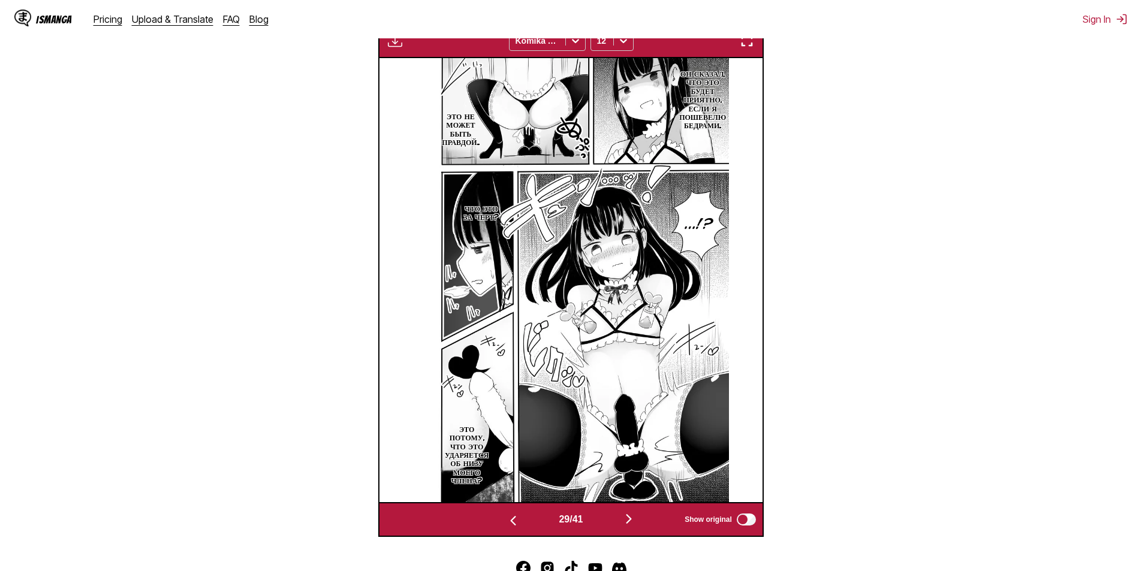
click at [615, 522] on img "button" at bounding box center [629, 519] width 14 height 14
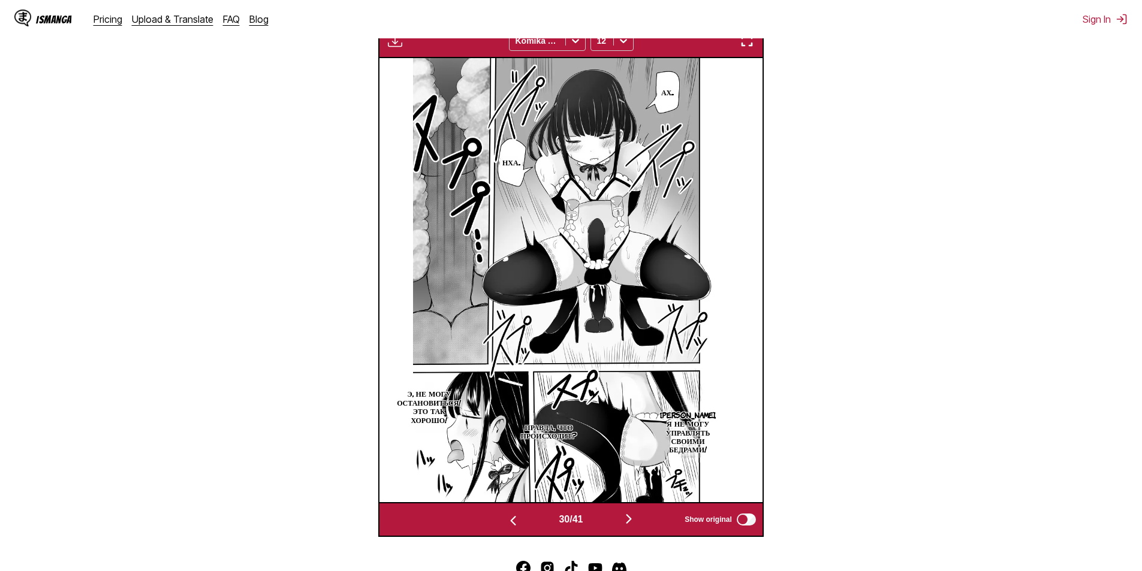
click at [615, 522] on img "button" at bounding box center [629, 519] width 14 height 14
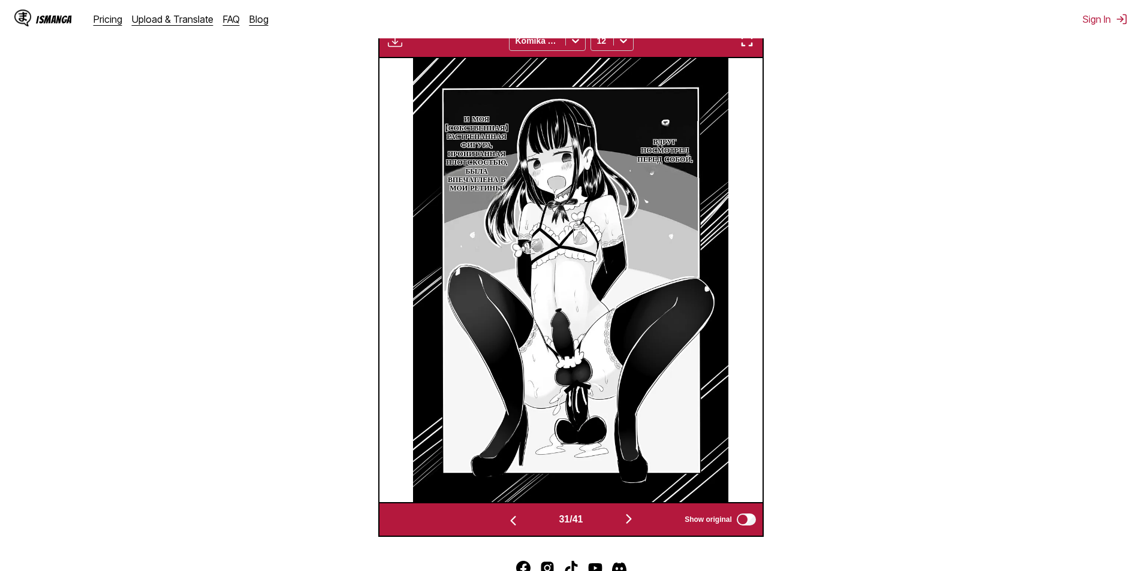
click at [615, 522] on img "button" at bounding box center [629, 519] width 14 height 14
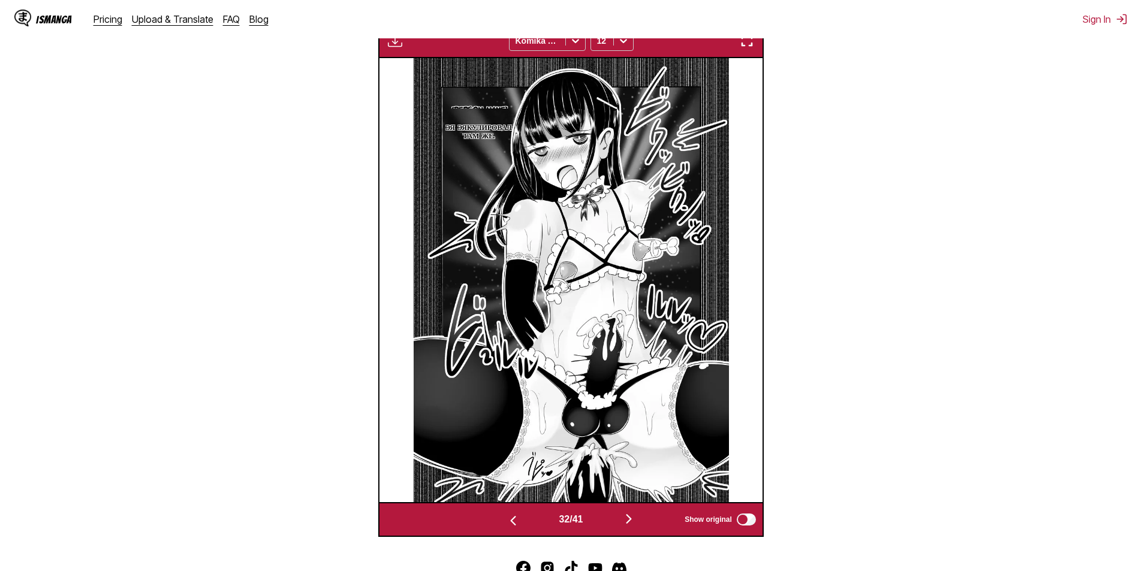
click at [615, 522] on img "button" at bounding box center [629, 519] width 14 height 14
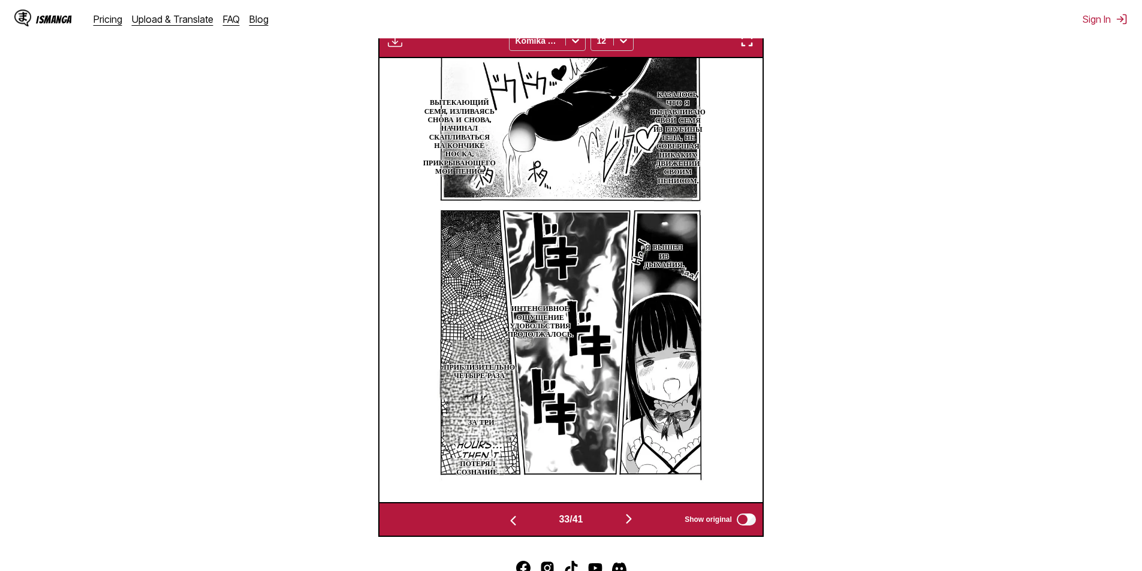
click at [615, 522] on button "button" at bounding box center [629, 519] width 72 height 17
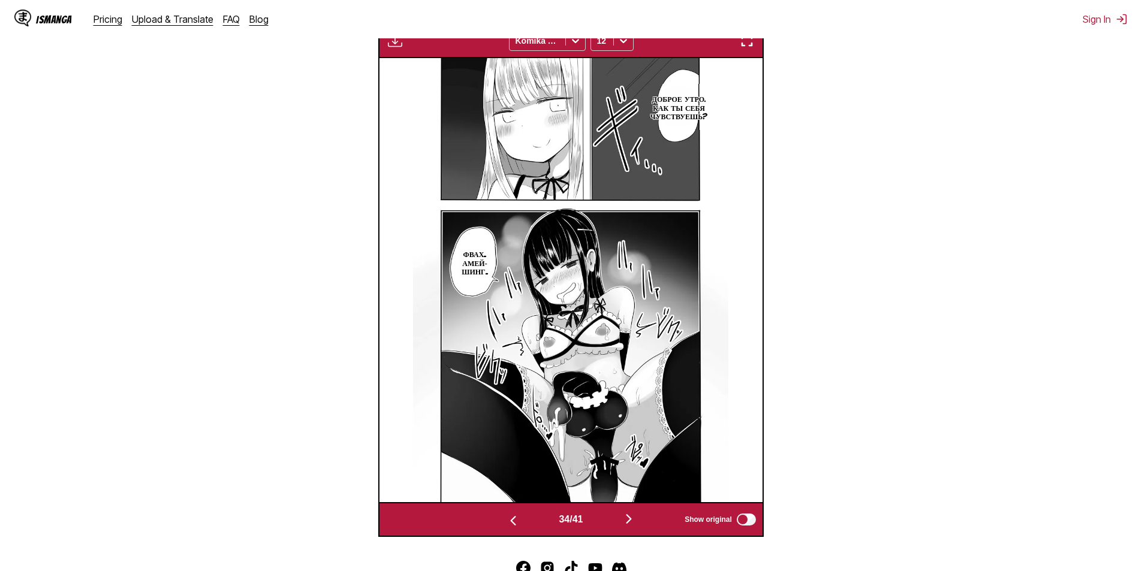
click at [615, 522] on button "button" at bounding box center [629, 519] width 72 height 17
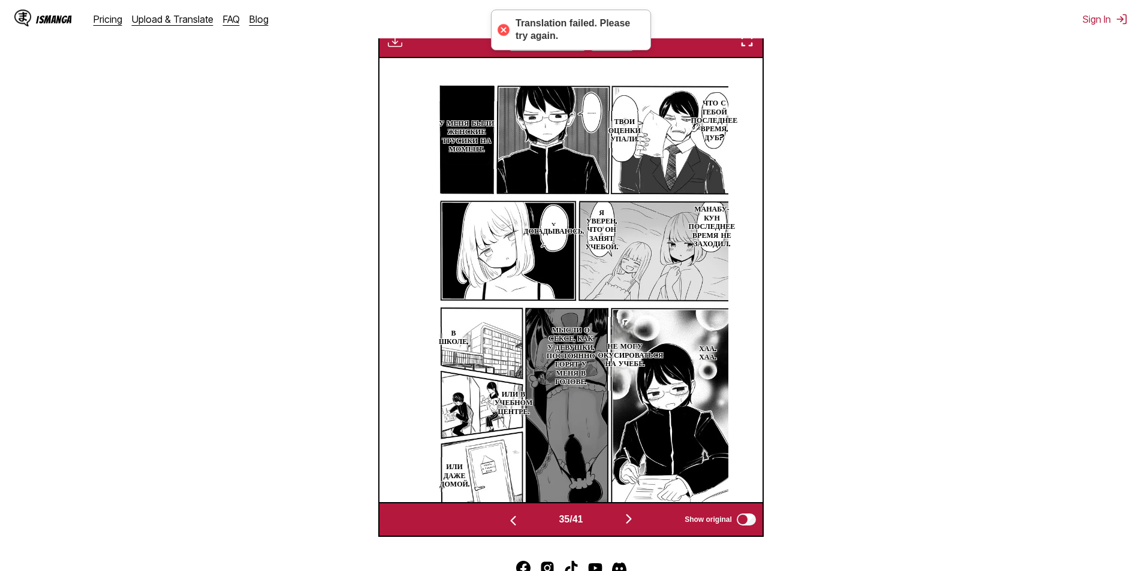
click at [615, 522] on button "button" at bounding box center [629, 519] width 72 height 17
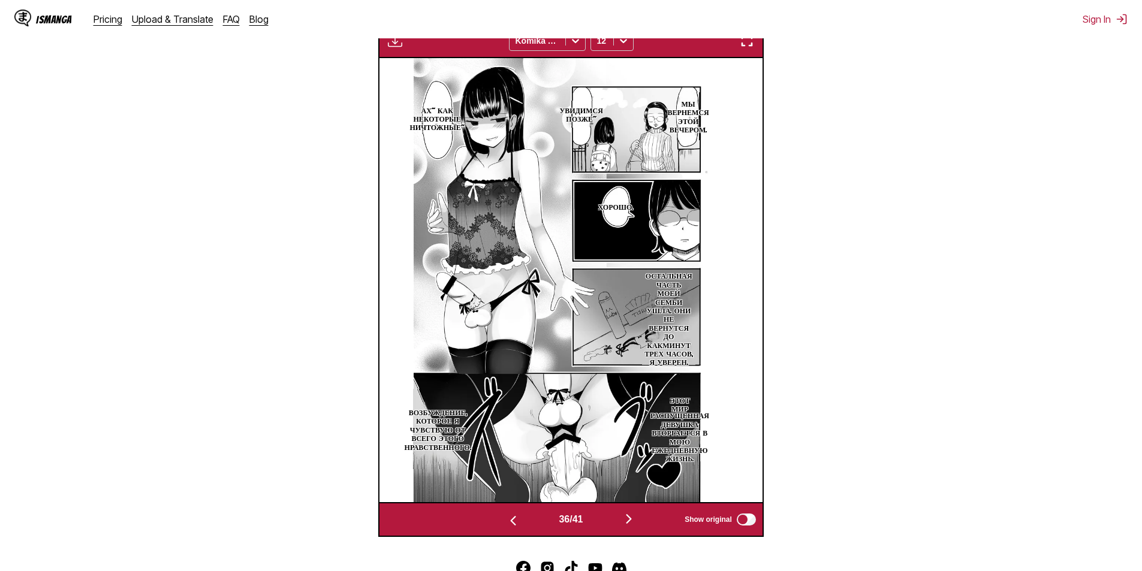
click at [615, 522] on button "button" at bounding box center [629, 519] width 72 height 17
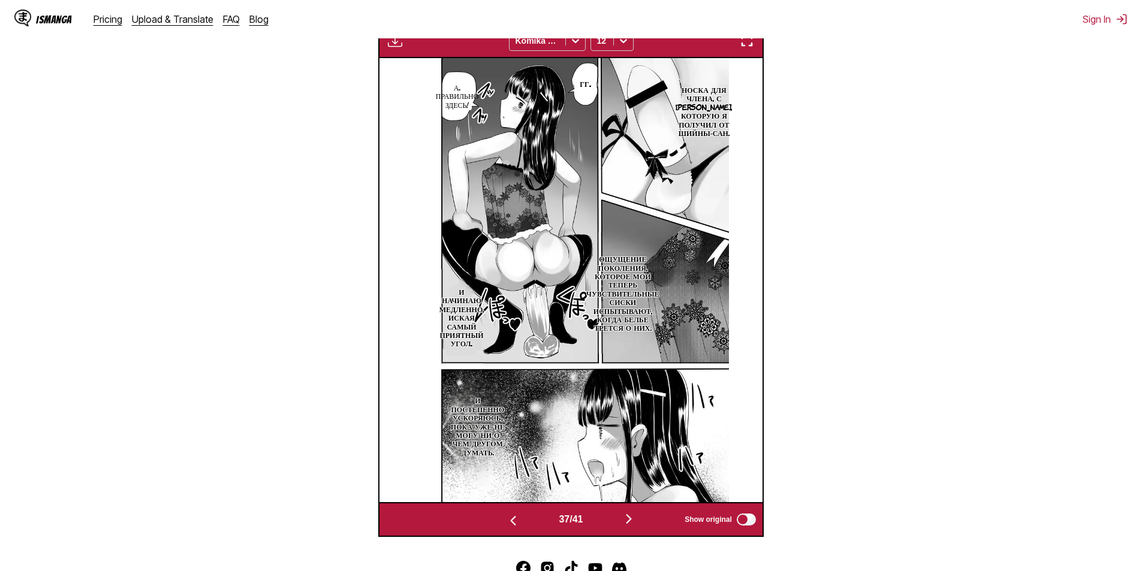
scroll to position [379, 0]
click at [615, 522] on button "button" at bounding box center [629, 519] width 72 height 17
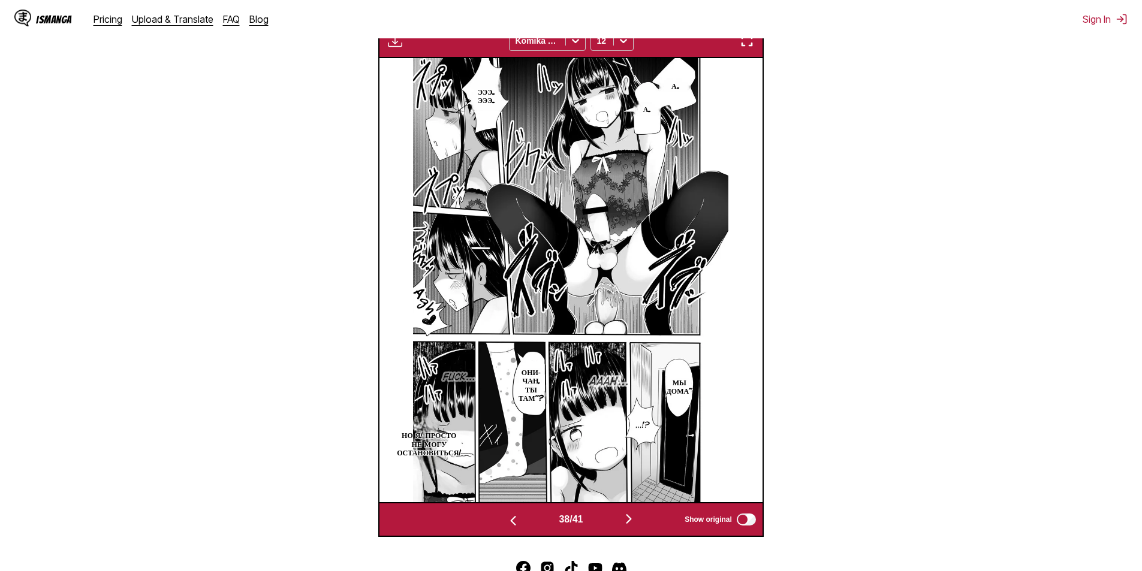
click at [615, 522] on button "button" at bounding box center [629, 519] width 72 height 17
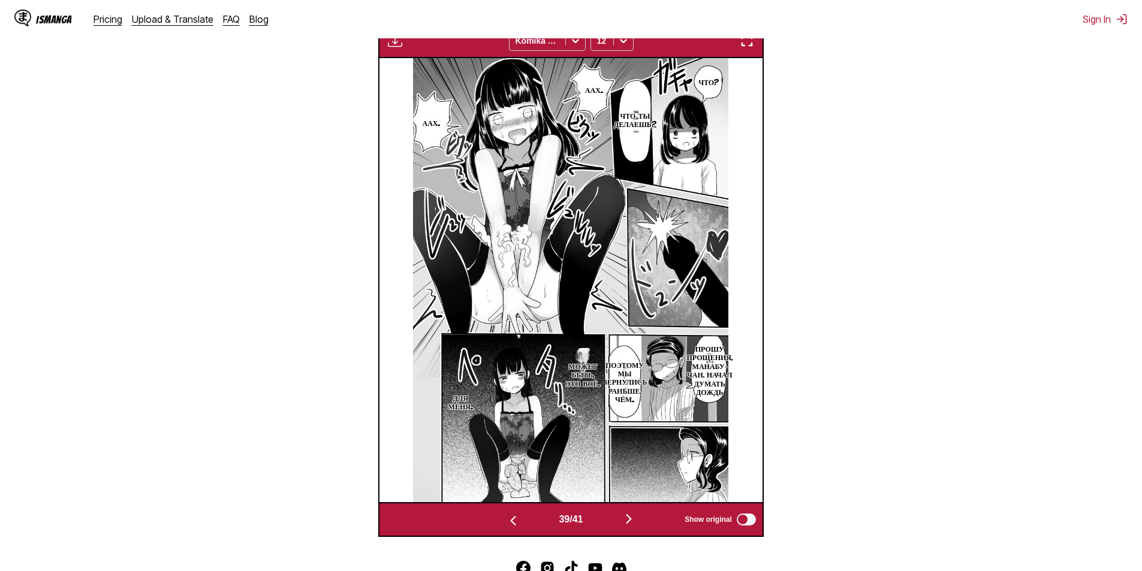
click at [615, 521] on button "button" at bounding box center [629, 519] width 72 height 17
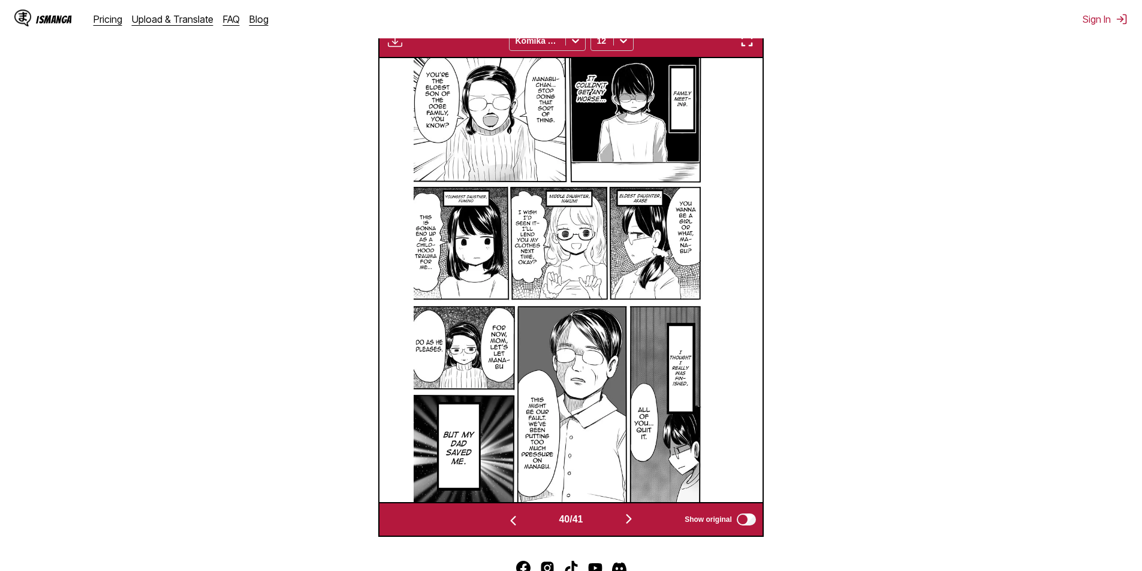
click at [615, 525] on img "button" at bounding box center [629, 519] width 14 height 14
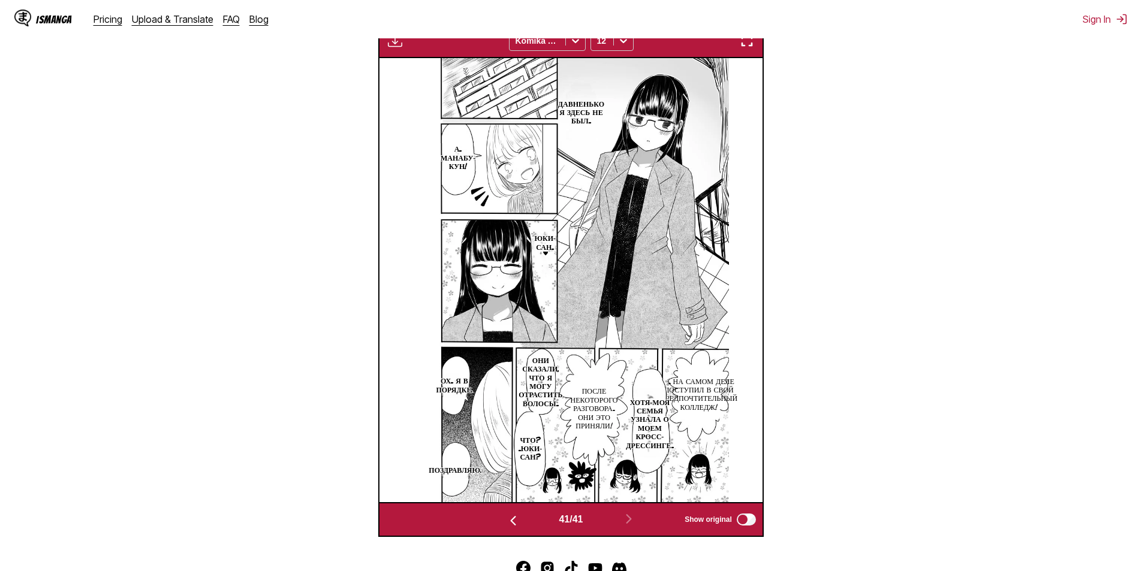
click at [510, 528] on img "button" at bounding box center [513, 521] width 14 height 14
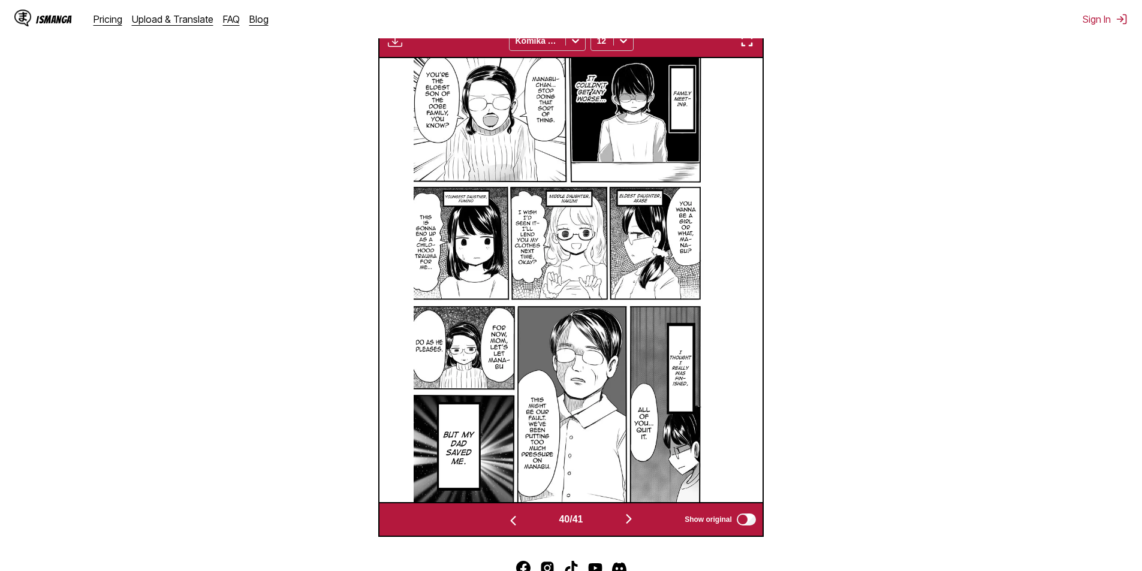
click at [510, 528] on img "button" at bounding box center [513, 521] width 14 height 14
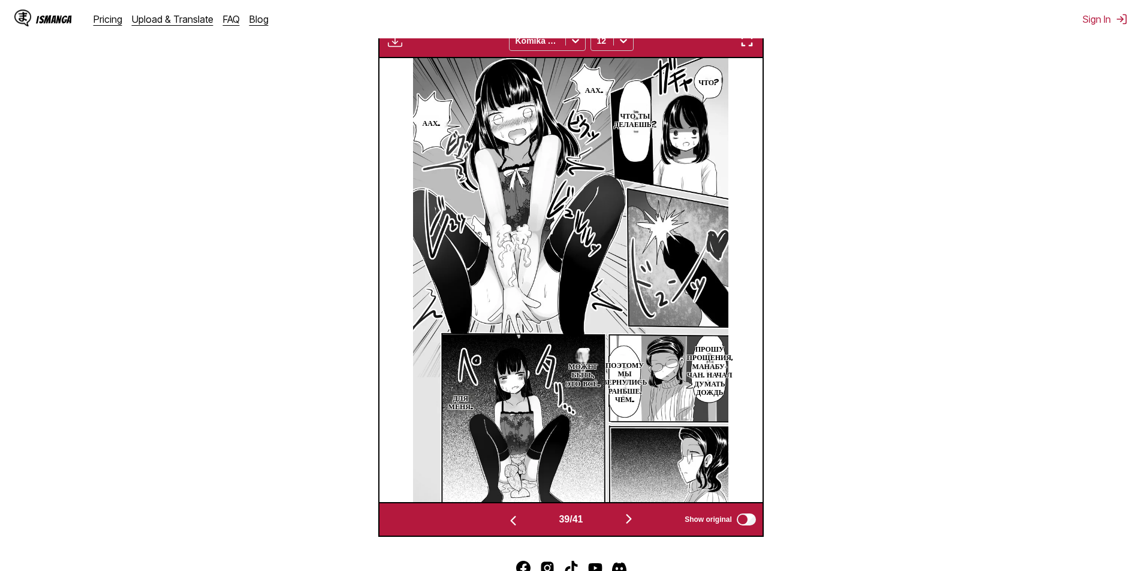
click at [510, 528] on img "button" at bounding box center [513, 521] width 14 height 14
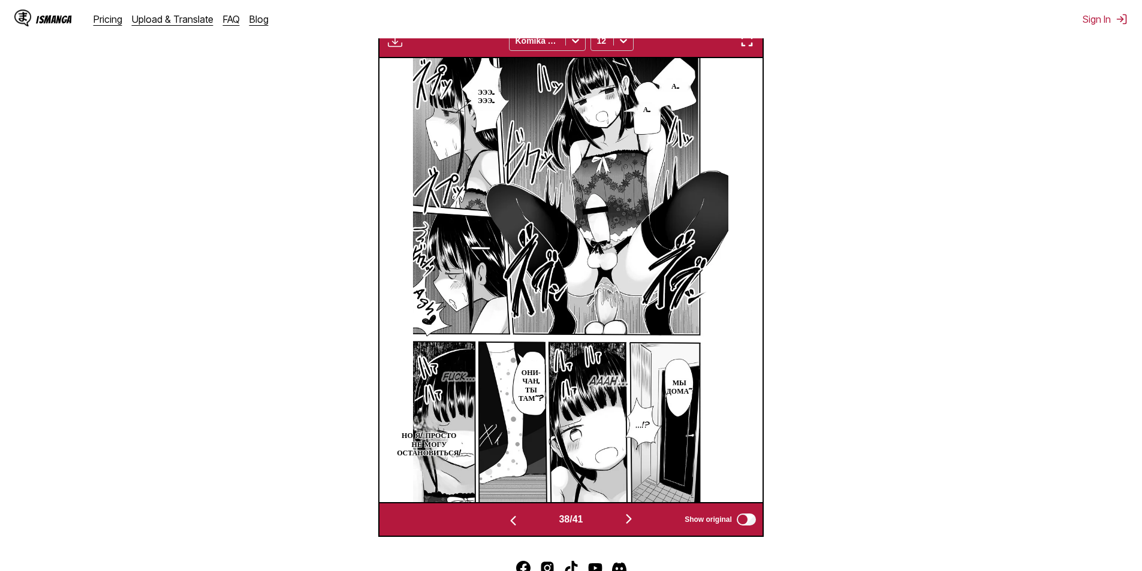
click at [510, 528] on img "button" at bounding box center [513, 521] width 14 height 14
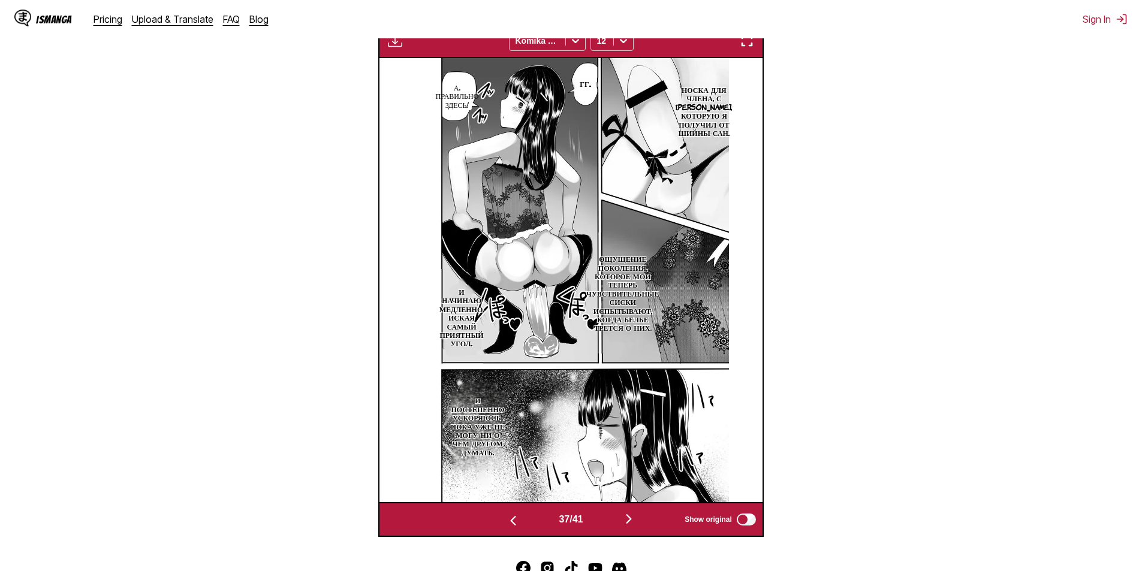
click at [508, 528] on img "button" at bounding box center [513, 521] width 14 height 14
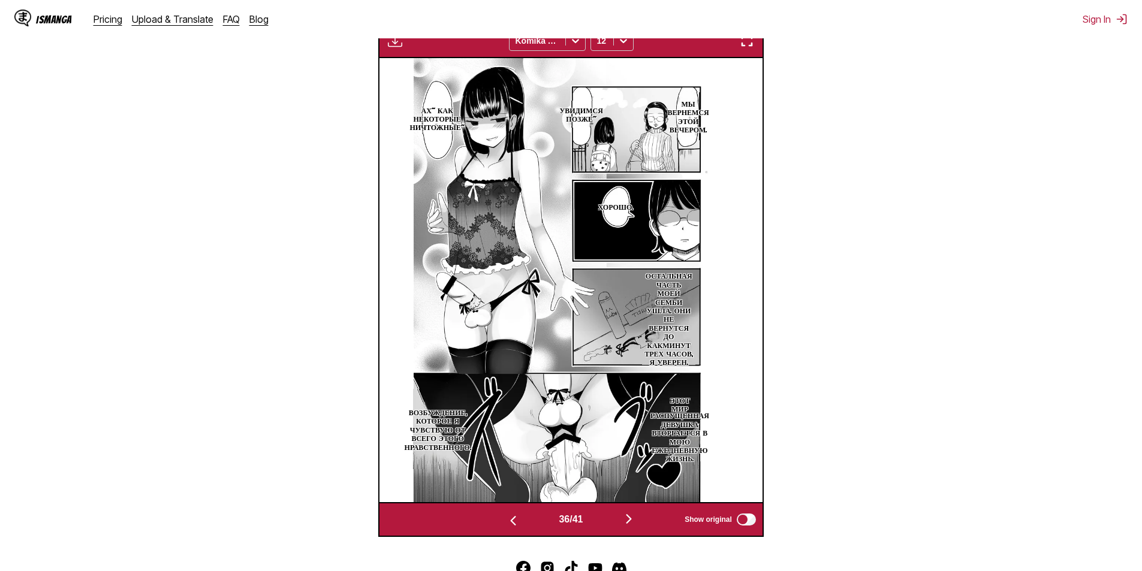
click at [603, 525] on button "button" at bounding box center [629, 519] width 72 height 17
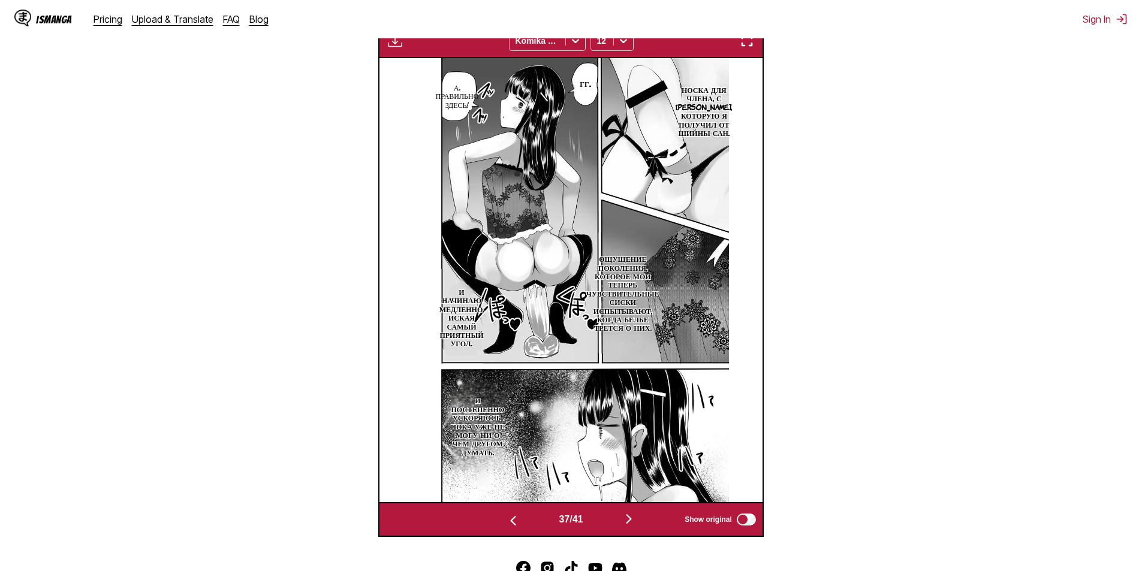
click at [601, 525] on button "button" at bounding box center [629, 519] width 72 height 17
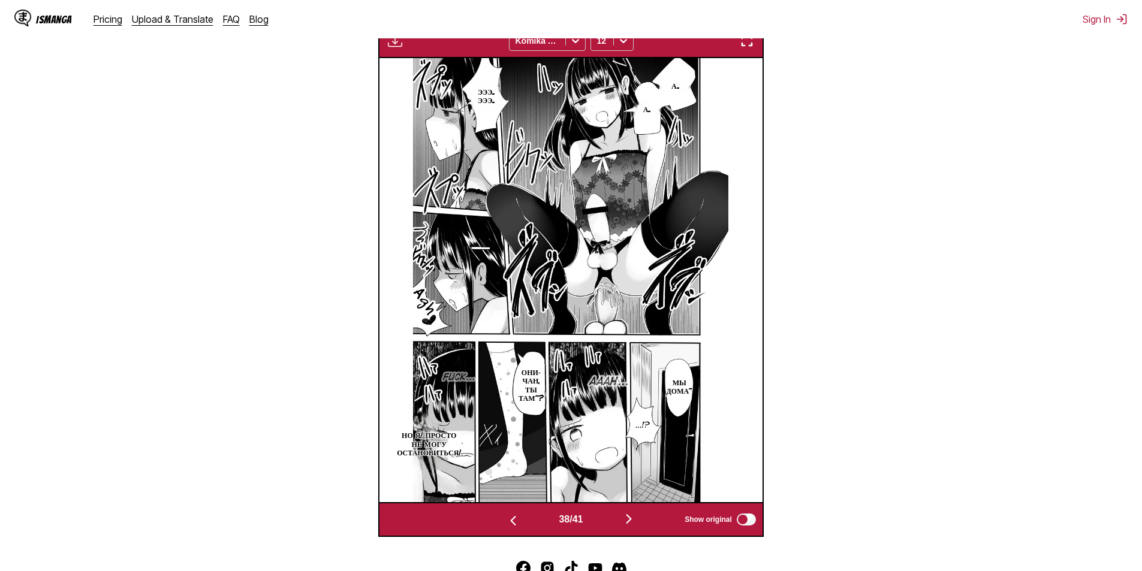
click at [285, 534] on section "From English To Russian Drop files here, or click to browse. Max file size: 5MB…" at bounding box center [571, 174] width 1123 height 725
